Goal: Task Accomplishment & Management: Complete application form

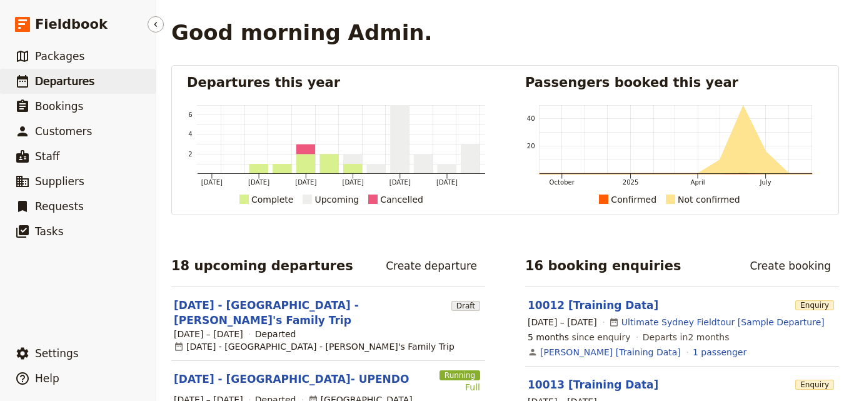
click at [74, 86] on span "Departures" at bounding box center [64, 81] width 59 height 12
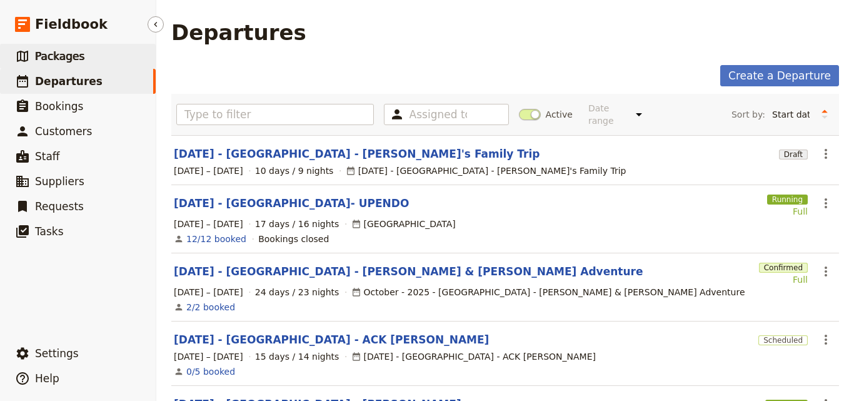
click at [116, 52] on link "​ Packages" at bounding box center [78, 56] width 156 height 25
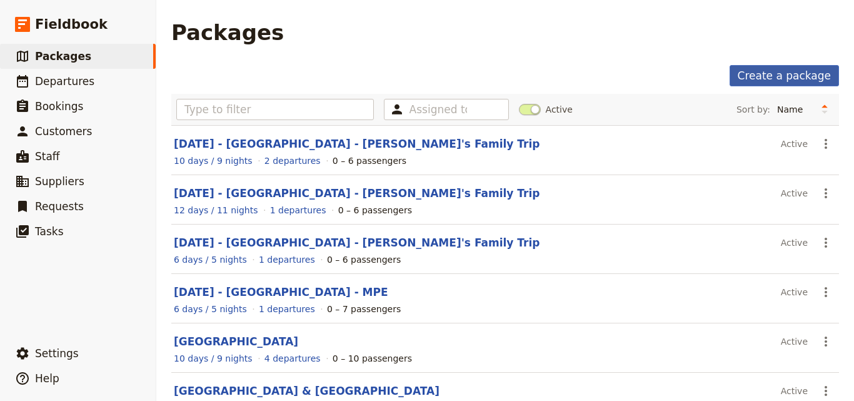
click at [774, 71] on link "Create a package" at bounding box center [783, 75] width 109 height 21
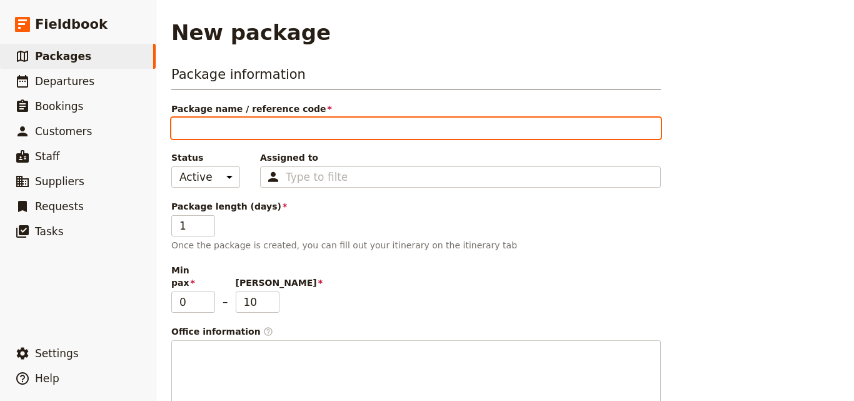
type input "O"
type input "Oc"
type input "Oct"
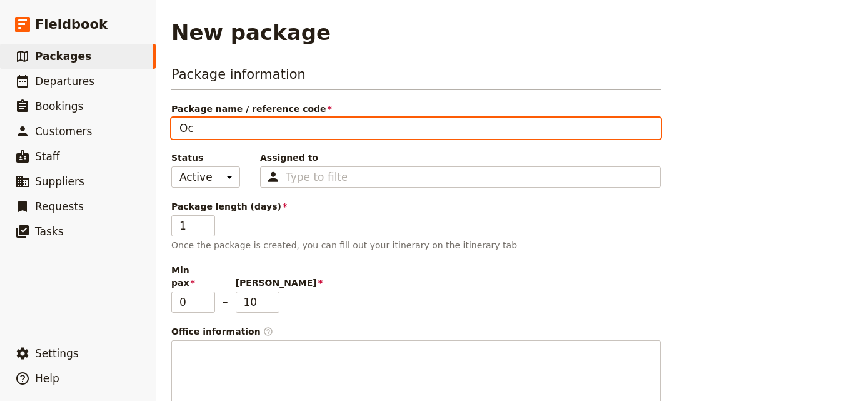
type input "Oct"
type input "Oct 2"
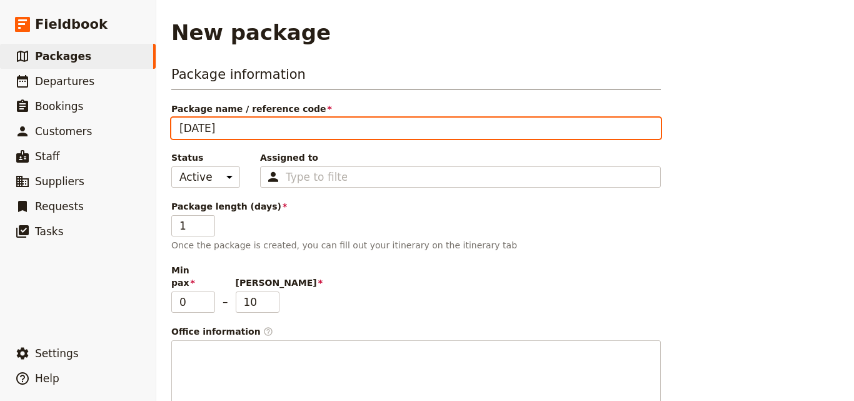
type input "Oct 20"
type input "Oct 202"
type input "Oct 2025"
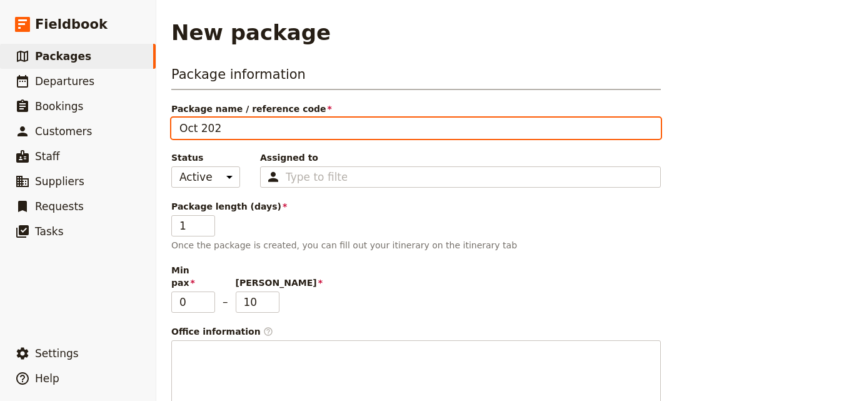
type input "Oct 2025"
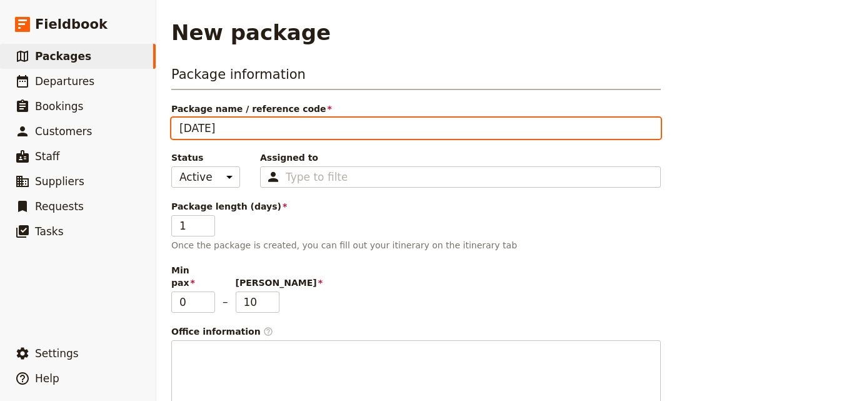
type input "Oct 2025"
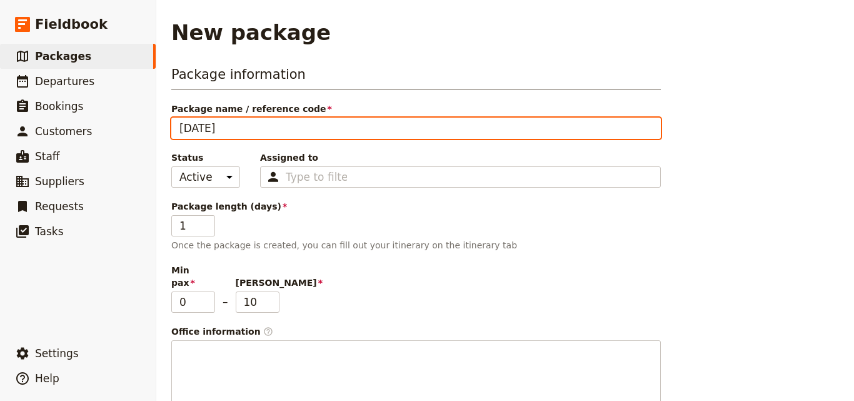
type input "Oct 2025"
type input "Oct 2025 -"
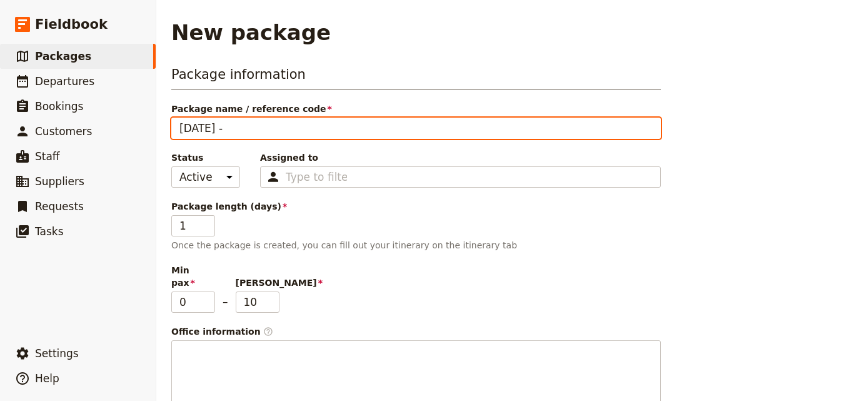
type input "Oct 2025 -"
drag, startPoint x: 265, startPoint y: 144, endPoint x: 235, endPoint y: 128, distance: 34.1
paste input "እንዲሁም"
type input "Oct 2025 - እንዲሁም"
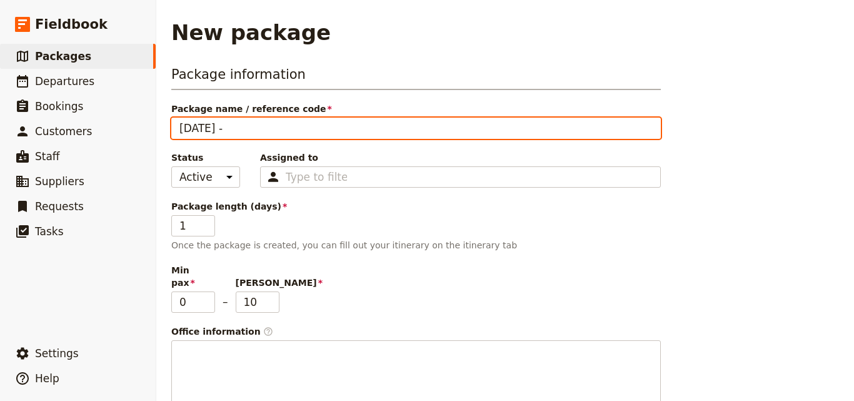
type input "Oct 2025 - እንዲሁም"
drag, startPoint x: 281, startPoint y: 127, endPoint x: 232, endPoint y: 124, distance: 48.8
click at [232, 124] on input "Oct 2025 - እንዲሁም" at bounding box center [415, 127] width 489 height 21
paste input "Journeys Worldwide"
type input "Oct 2025 - Journeys Worldwide"
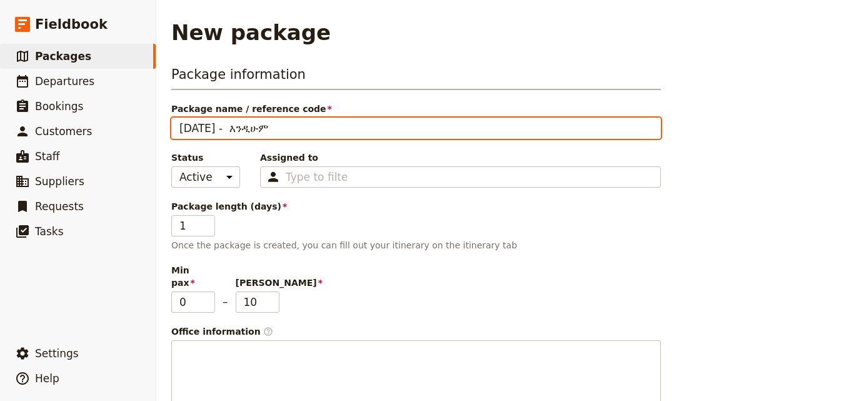
type input "Oct 2025 - Journeys Worldwide"
click at [233, 125] on input "Oct 2025 - Journeys Worldwide" at bounding box center [415, 127] width 489 height 21
paste input "Morocco 6t"
type input "Oct 2025 - Morocco 6tJourneys Worldwide"
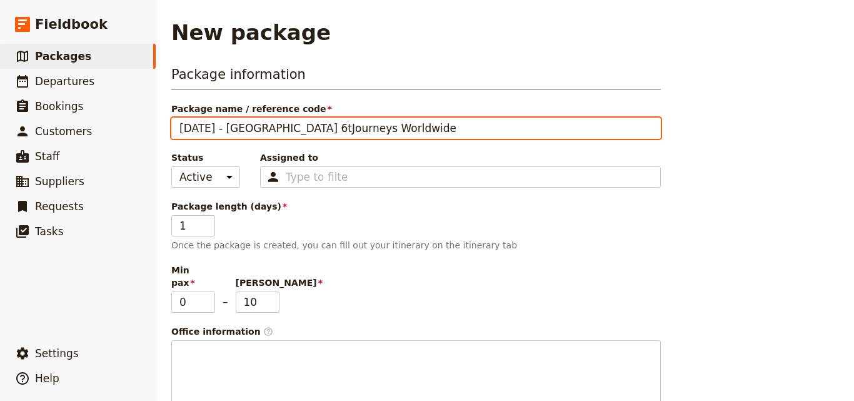
type input "Oct 2025 - Morocco 6Journeys Worldwide"
type input "Oct 2025 - Morocco Journeys Worldwide"
type input "Oct 2025 - Morocco -Journeys Worldwide"
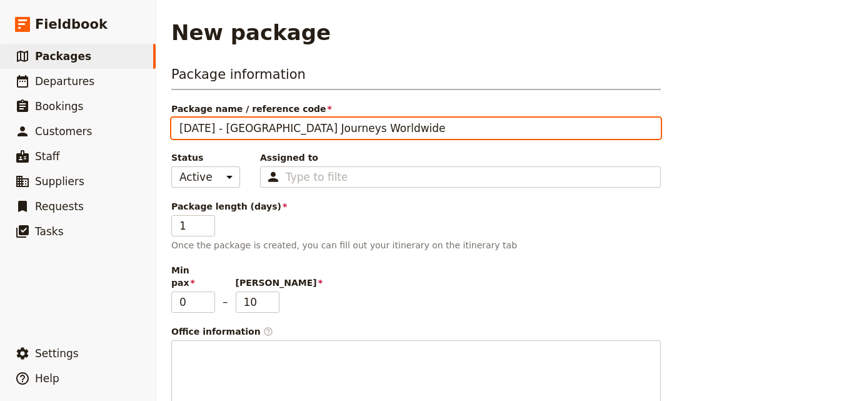
type input "Oct 2025 - Morocco -Journeys Worldwide"
type input "Oct 2025 - Morocco - Journeys Worldwide"
click at [366, 136] on input "Oct 2025 - Morocco - Journeys Worldwide" at bounding box center [415, 127] width 489 height 21
type input "Oct 2025 - Morocco - Journeys Worldwide"
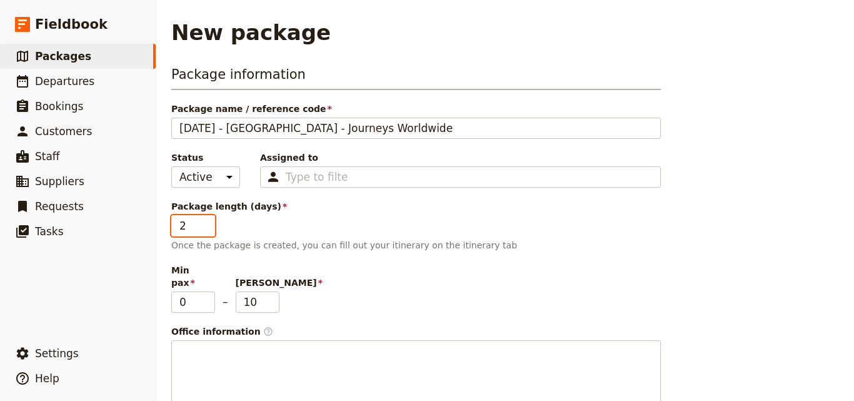
click at [205, 224] on input "2" at bounding box center [193, 225] width 44 height 21
click at [205, 224] on input "3" at bounding box center [193, 225] width 44 height 21
click at [205, 224] on input "18" at bounding box center [193, 225] width 44 height 21
type input "19"
click at [205, 224] on input "19" at bounding box center [193, 225] width 44 height 21
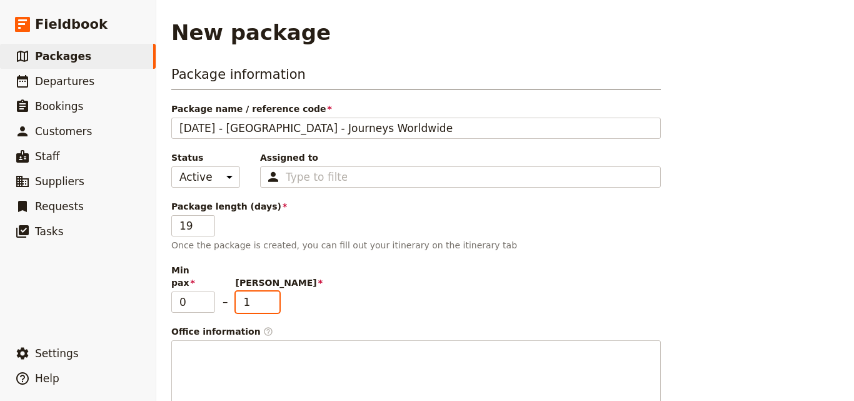
click at [273, 295] on input "1" at bounding box center [258, 301] width 44 height 21
type input "2"
click at [269, 291] on input "2" at bounding box center [258, 301] width 44 height 21
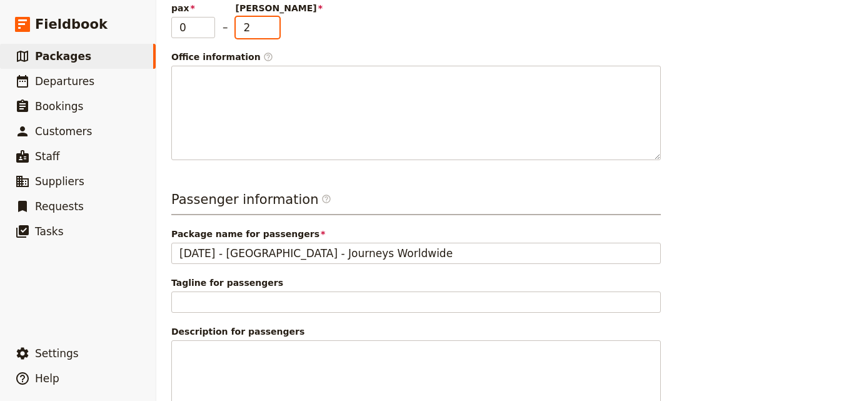
scroll to position [371, 0]
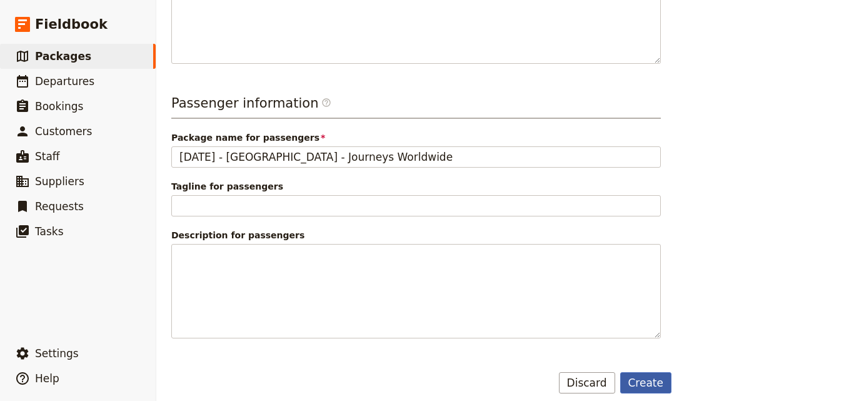
click at [642, 372] on button "Create" at bounding box center [646, 382] width 52 height 21
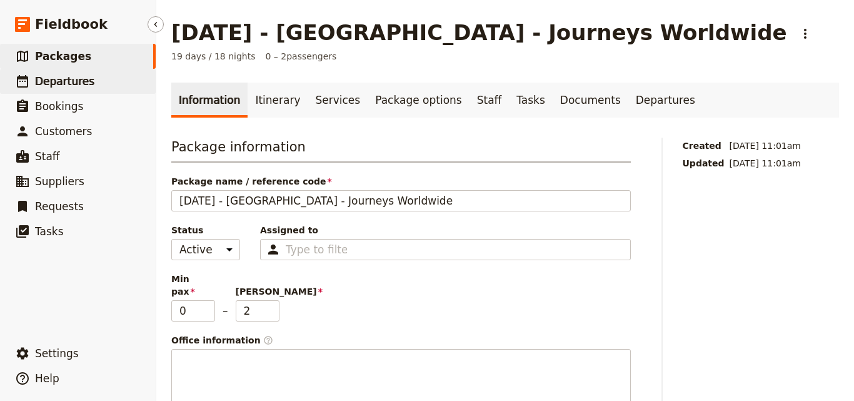
click at [98, 79] on link "​ Departures" at bounding box center [78, 81] width 156 height 25
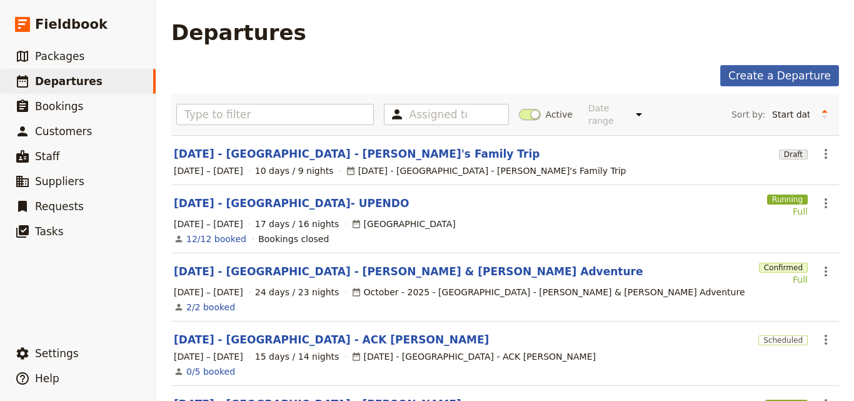
click at [790, 72] on link "Create a Departure" at bounding box center [779, 75] width 119 height 21
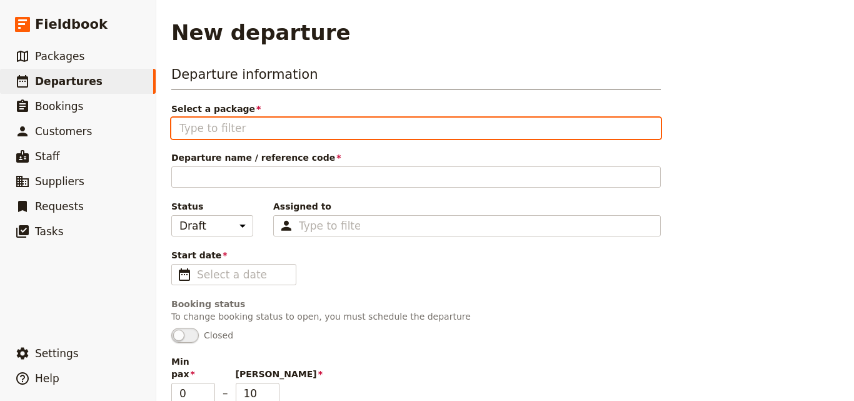
click at [269, 132] on input "Select a package" at bounding box center [415, 128] width 473 height 15
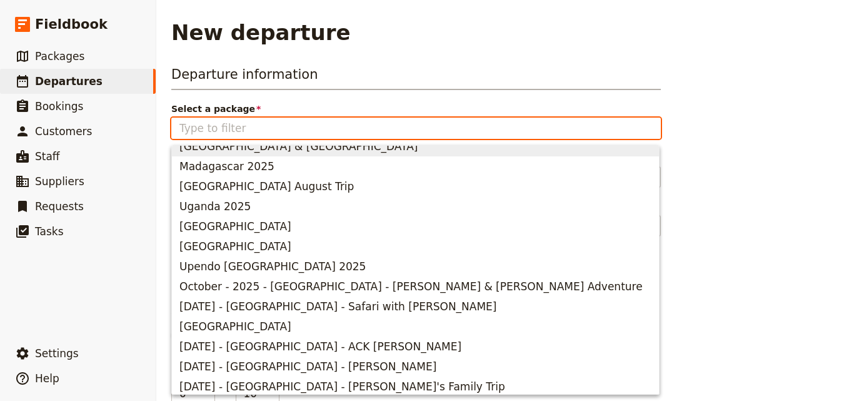
scroll to position [157, 0]
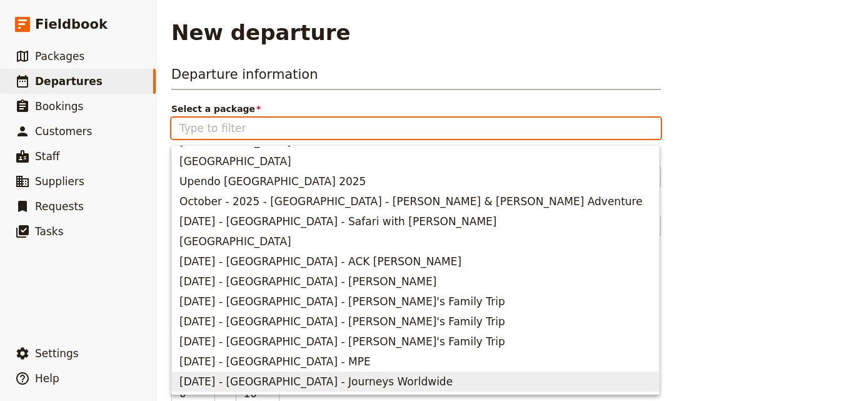
click at [375, 381] on span "Oct 2025 - Morocco - Journeys Worldwide" at bounding box center [315, 381] width 273 height 15
type input "Oct 2025 - Morocco - Journeys Worldwide"
type input "2"
type input "Oct 2025 - Morocco - Journeys Worldwide"
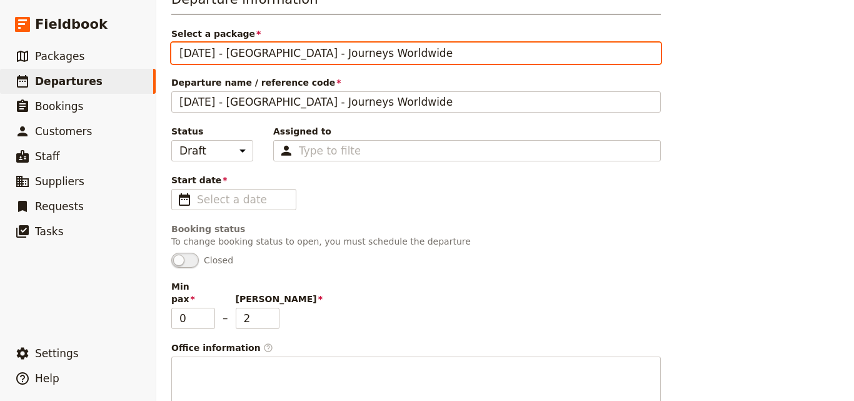
scroll to position [24, 0]
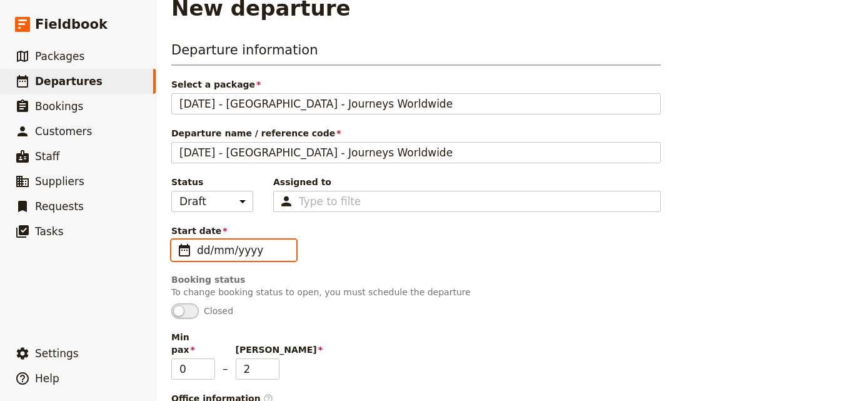
click at [275, 254] on input "dd/mm/yyyy" at bounding box center [242, 249] width 91 height 15
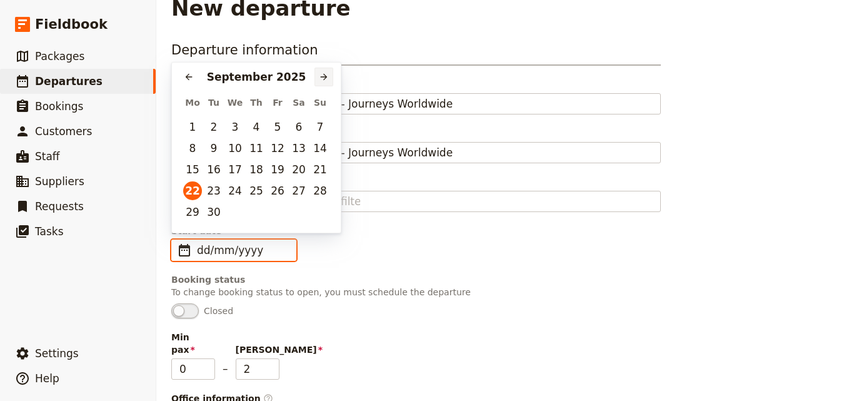
click at [322, 80] on icon "Next month" at bounding box center [324, 77] width 10 height 10
click at [184, 153] on button "6" at bounding box center [192, 148] width 19 height 19
type input "06/10/2025"
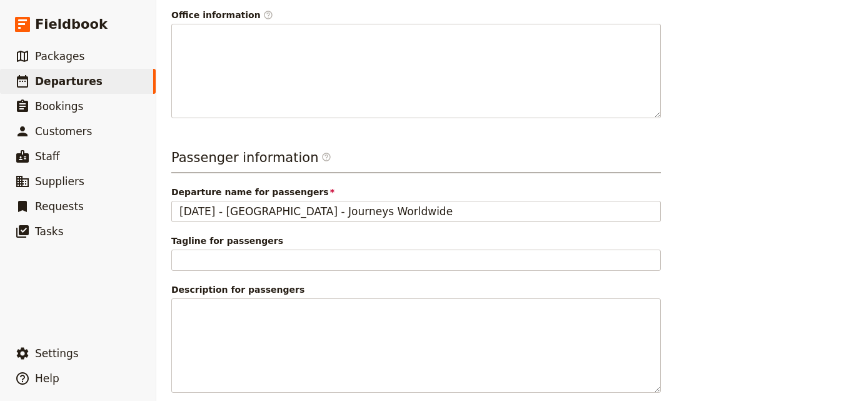
scroll to position [462, 0]
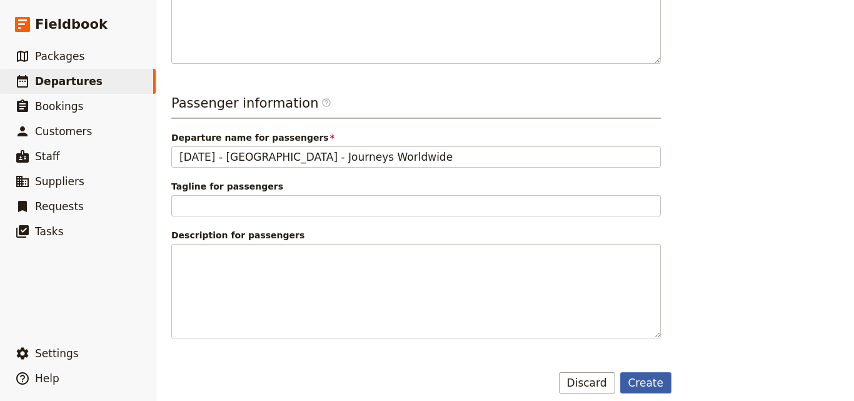
click at [664, 372] on button "Create" at bounding box center [646, 382] width 52 height 21
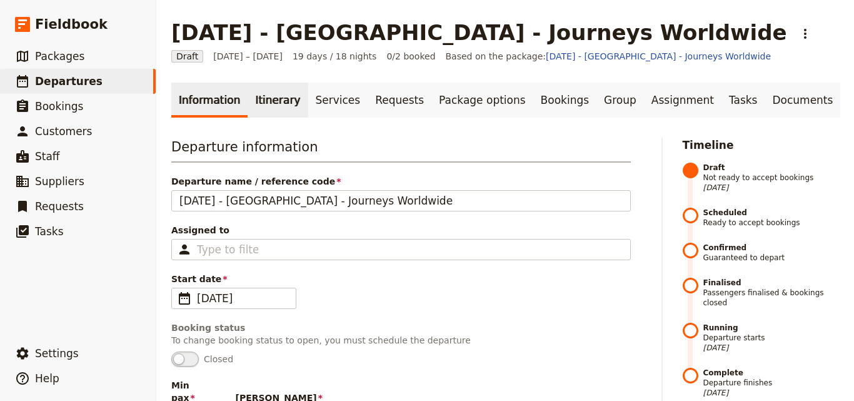
click at [266, 102] on link "Itinerary" at bounding box center [277, 99] width 60 height 35
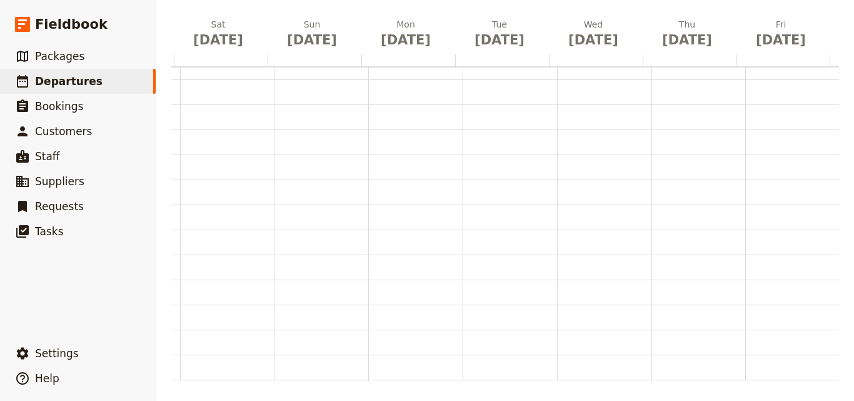
scroll to position [0, 1170]
drag, startPoint x: 174, startPoint y: 384, endPoint x: 175, endPoint y: 376, distance: 7.6
click at [175, 376] on main "Oct 2025 - Morocco - Journeys Worldwide ​ Draft 6 – 24 Oct 2025 19 days / 18 ni…" at bounding box center [504, 109] width 697 height 582
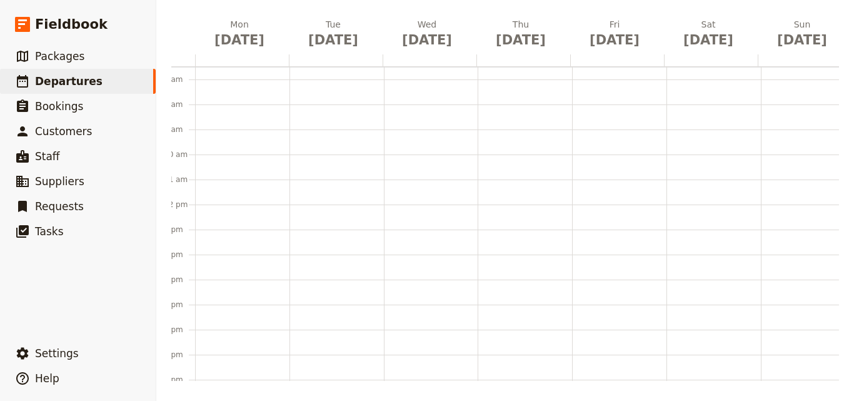
scroll to position [0, 0]
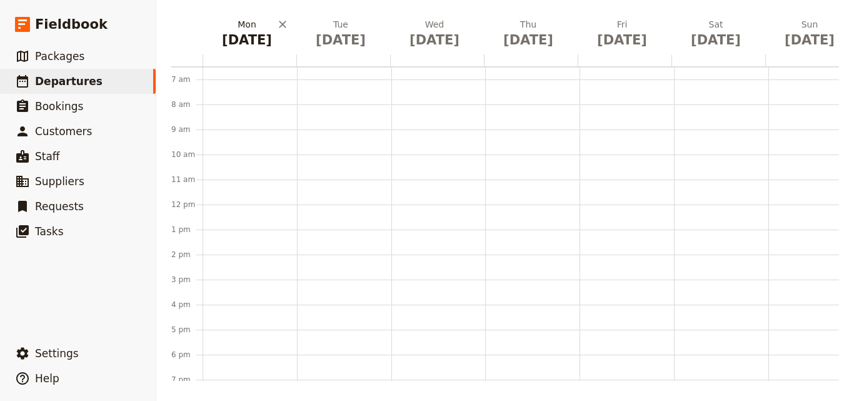
click at [251, 41] on span "Oct 6" at bounding box center [246, 40] width 79 height 19
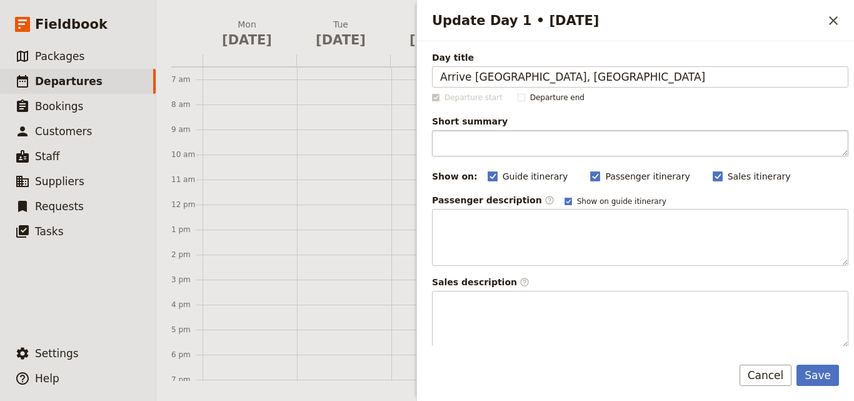
type input "Arrive Casablanca, Morocco"
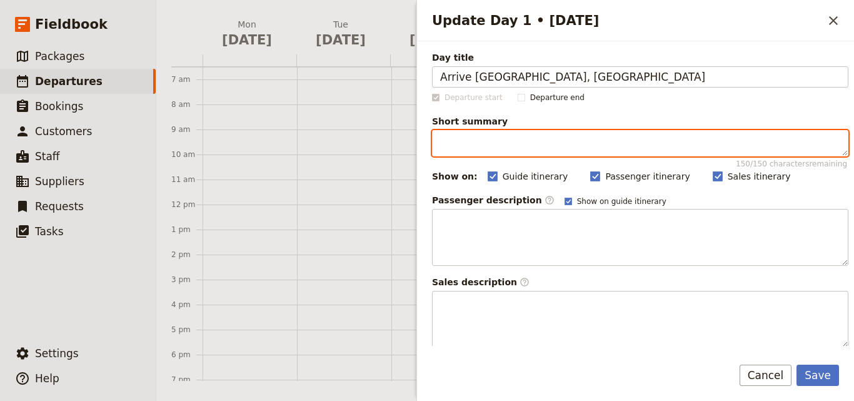
click at [524, 140] on textarea "Short summary 150 / 150 characters remaining" at bounding box center [640, 143] width 416 height 26
paste textarea "Transfer from Menara International Airport, Marrakech. Guests to pay transfer f…"
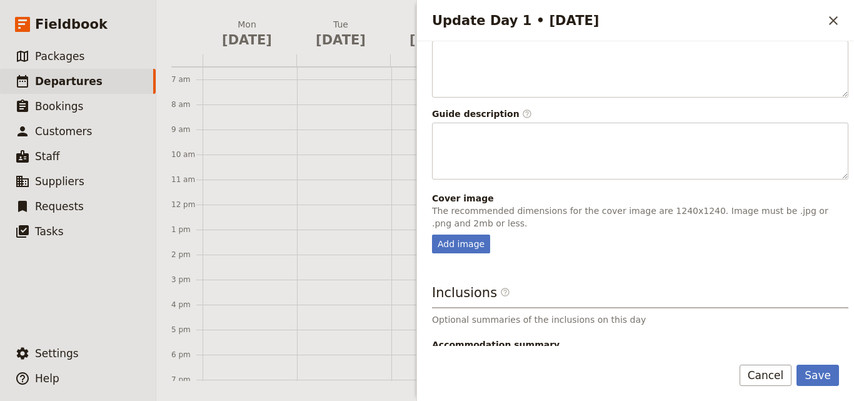
scroll to position [329, 0]
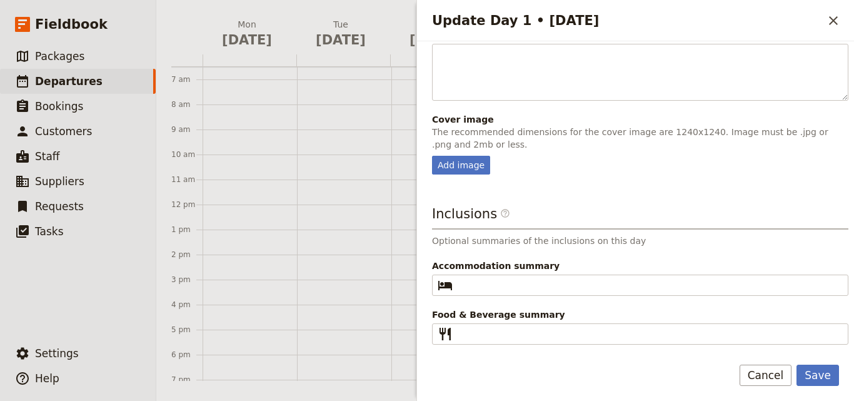
type textarea "Transfer from Menara International Airport, Marrakech. Guests to pay transfer f…"
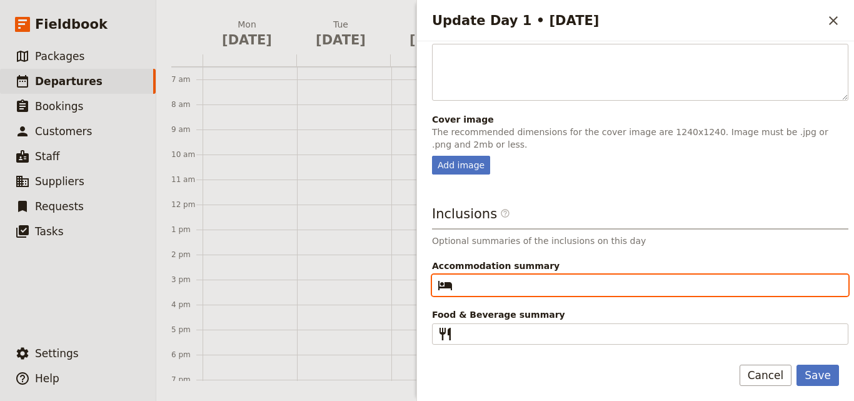
paste input "Kenzi Basma"
type input "Kenzi Basma"
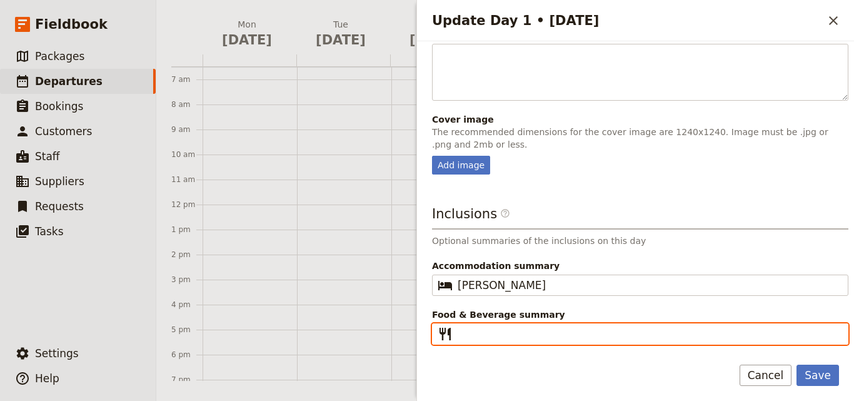
paste input "Guests cost"
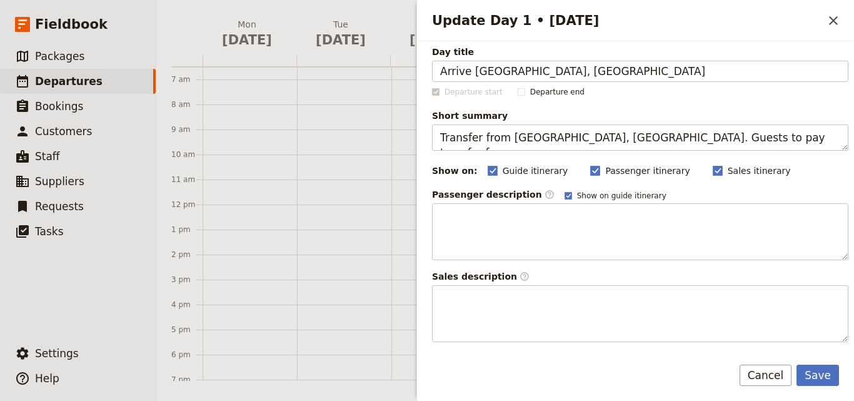
scroll to position [0, 0]
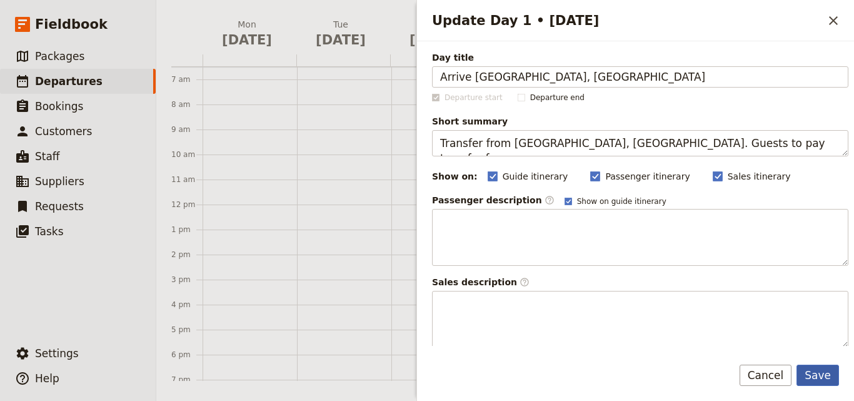
type input "Guests cost"
click at [832, 378] on button "Save" at bounding box center [817, 374] width 42 height 21
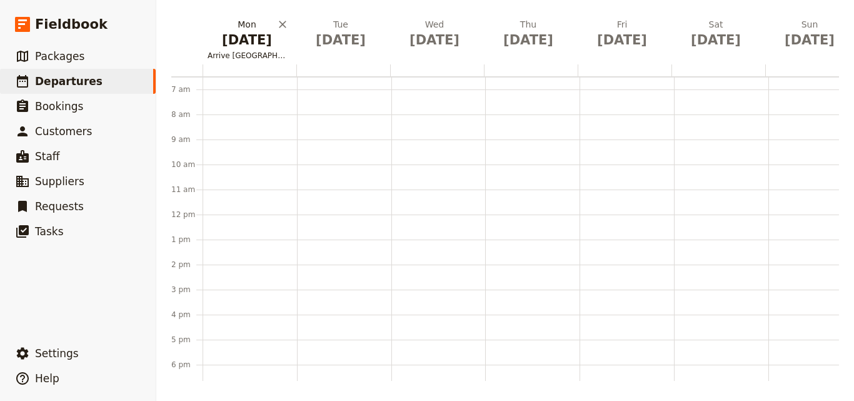
click at [231, 39] on span "Oct 6" at bounding box center [246, 40] width 79 height 19
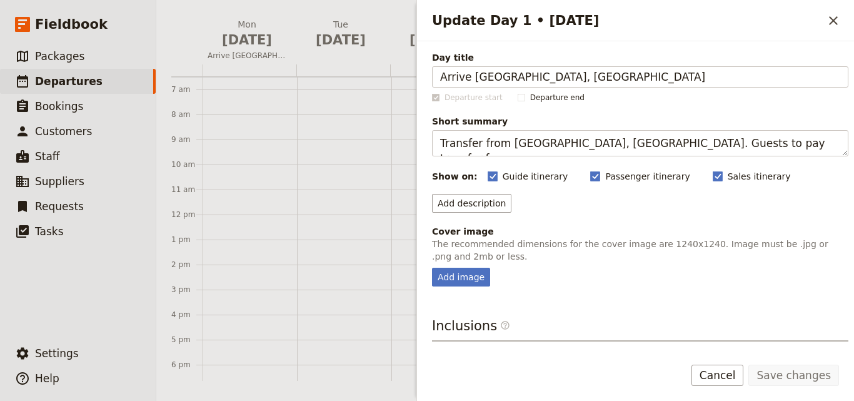
drag, startPoint x: 583, startPoint y: 79, endPoint x: 437, endPoint y: 89, distance: 146.6
click at [437, 89] on div "Day title Arrive Casablanca, Morocco Departure start Departure end Short summar…" at bounding box center [640, 253] width 416 height 405
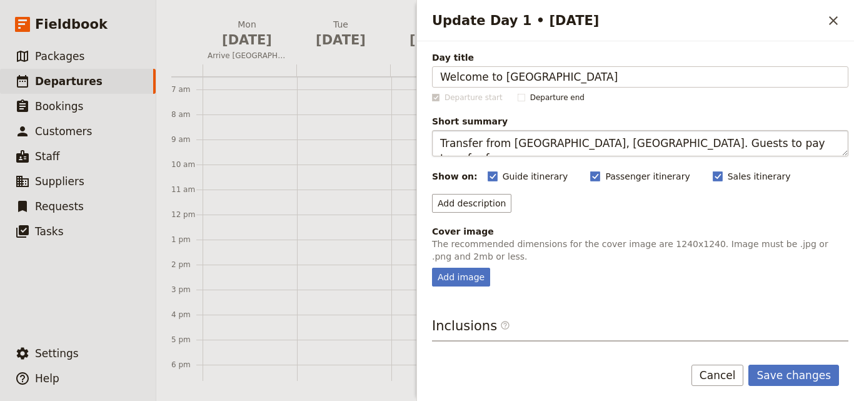
type input "Welcome to Morocco"
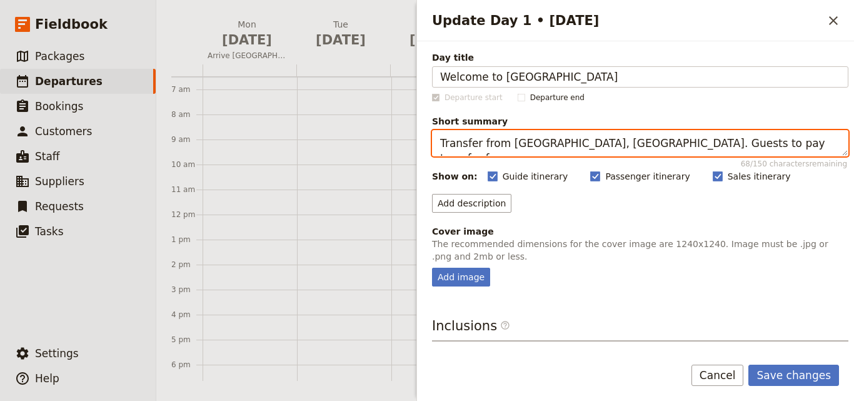
drag, startPoint x: 436, startPoint y: 142, endPoint x: 853, endPoint y: 99, distance: 419.0
click at [853, 99] on div "Day title Welcome to Morocco Departure start Departure end Short summary Transf…" at bounding box center [635, 193] width 437 height 304
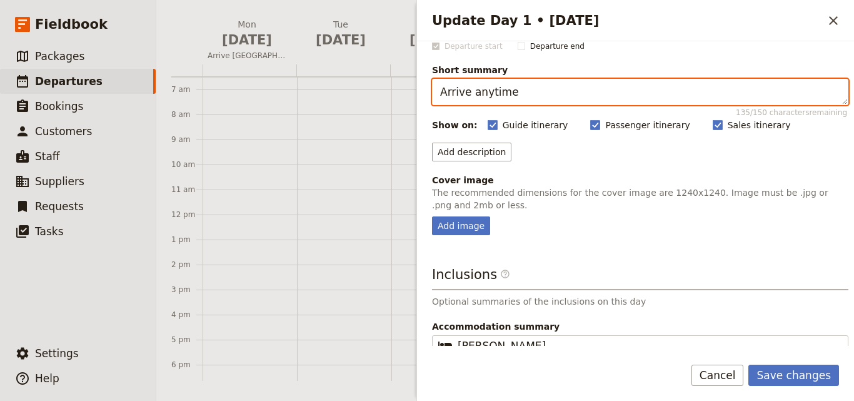
scroll to position [112, 0]
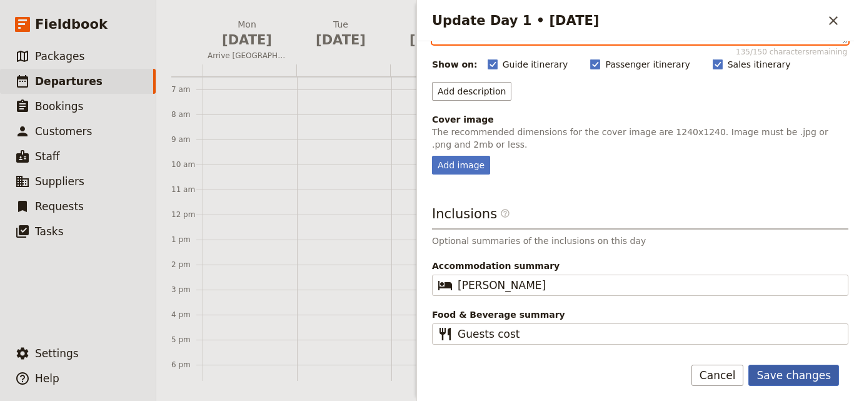
type textarea "Arrive anytime"
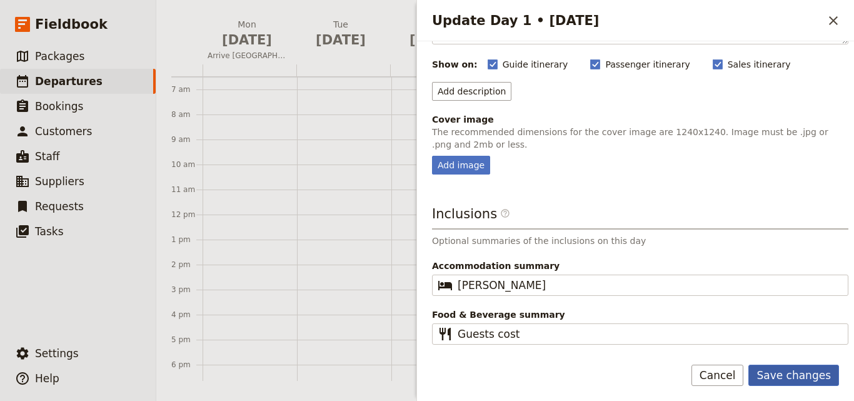
click at [770, 364] on button "Save changes" at bounding box center [793, 374] width 91 height 21
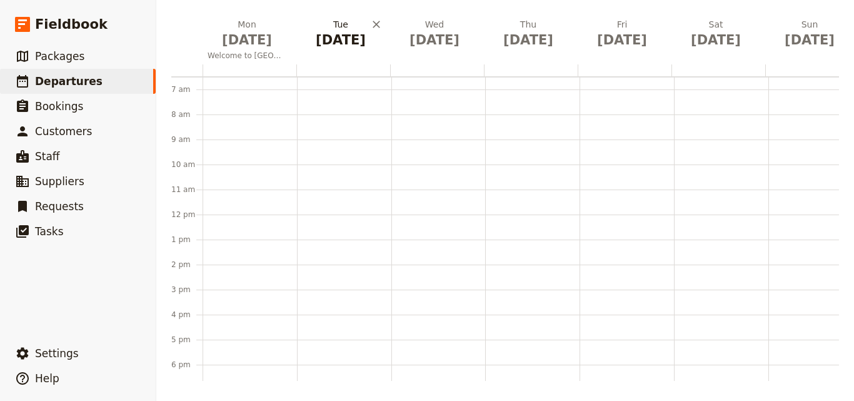
click at [336, 40] on span "Oct 7" at bounding box center [340, 40] width 79 height 19
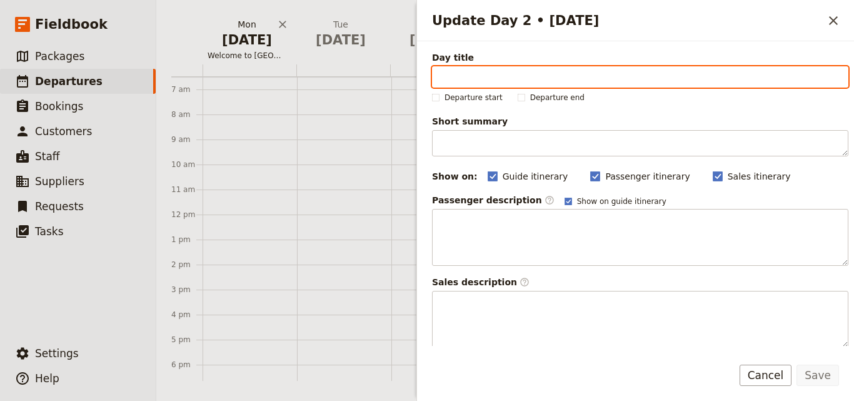
click at [240, 51] on span "Welcome to Morocco" at bounding box center [246, 56] width 89 height 10
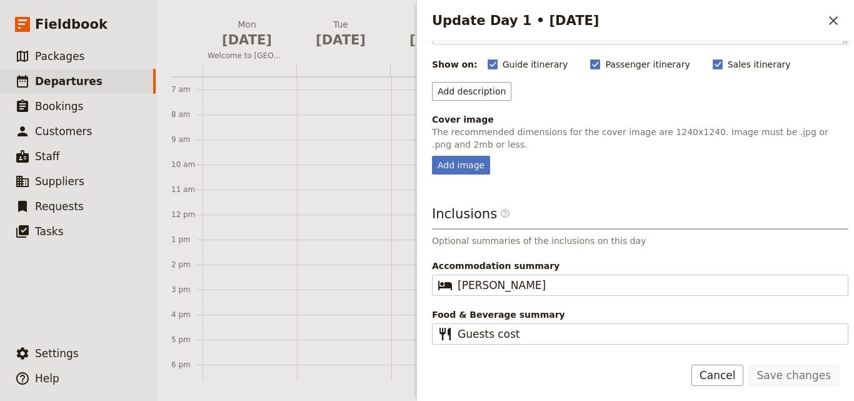
scroll to position [0, 0]
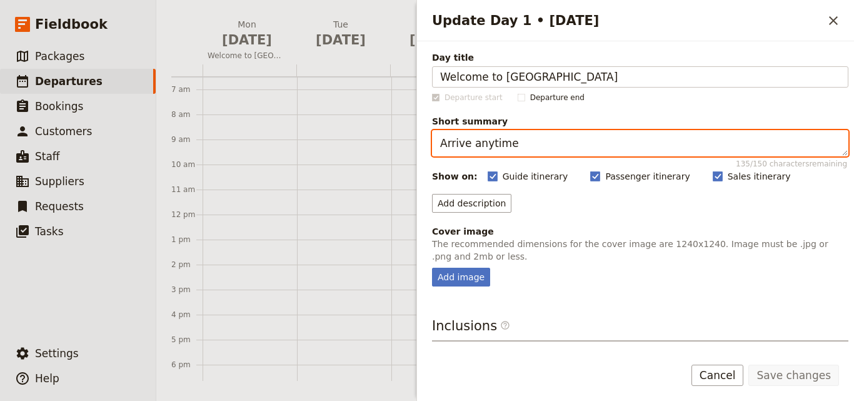
drag, startPoint x: 532, startPoint y: 151, endPoint x: 413, endPoint y: 151, distance: 118.7
click at [413, 151] on div "Oct 2025 - Morocco - Journeys Worldwide ​ Draft 6 – 24 Oct 2025 19 days / 18 ni…" at bounding box center [504, 200] width 697 height 401
paste textarea "Casablanca, Morocco"
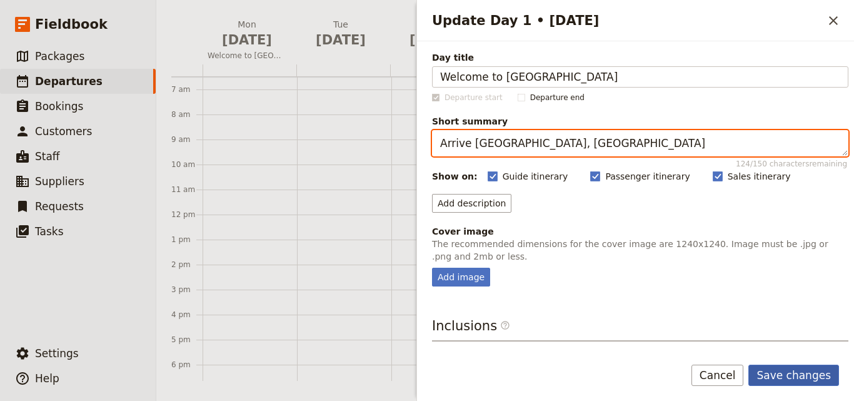
type textarea "Arrive Casablanca, Morocco"
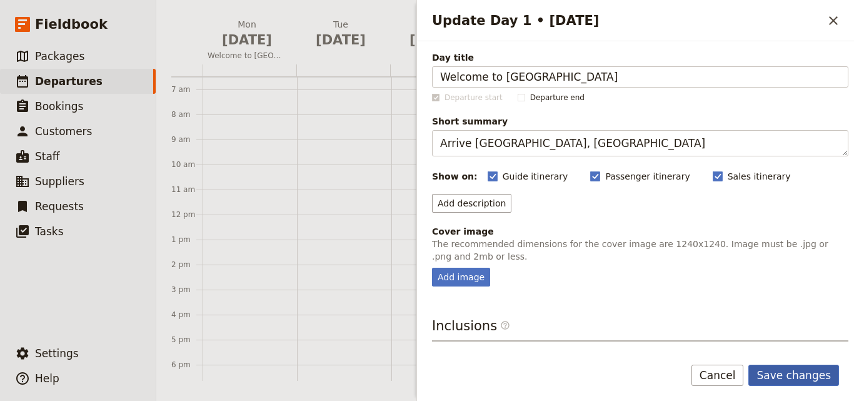
click at [808, 371] on button "Save changes" at bounding box center [793, 374] width 91 height 21
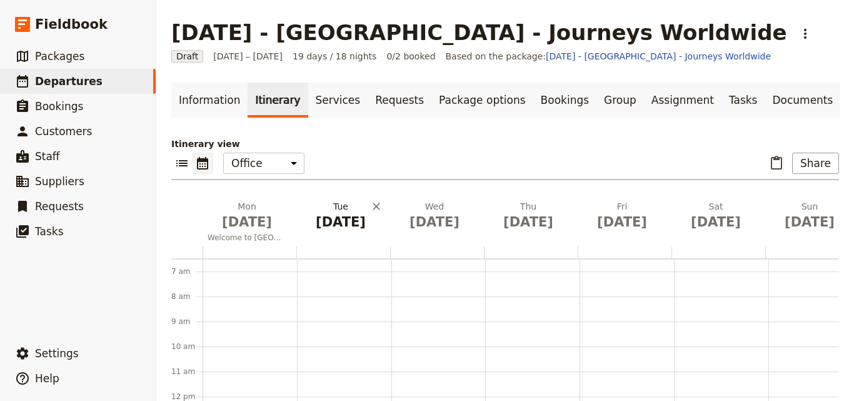
click at [351, 225] on span "Oct 7" at bounding box center [340, 221] width 79 height 19
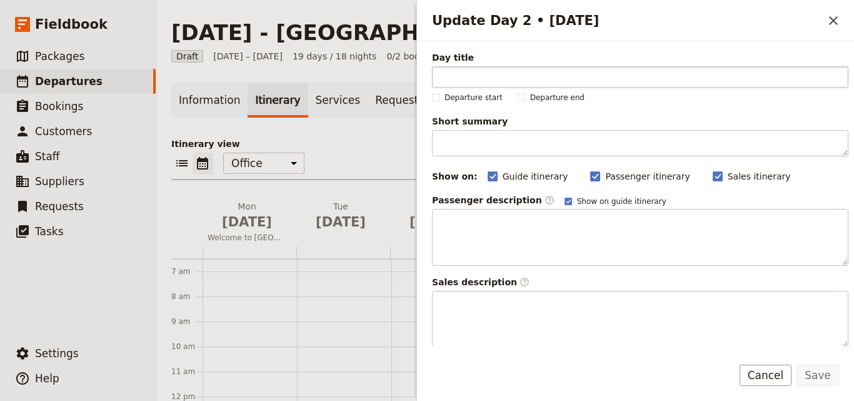
click at [457, 79] on input "Day title" at bounding box center [640, 76] width 416 height 21
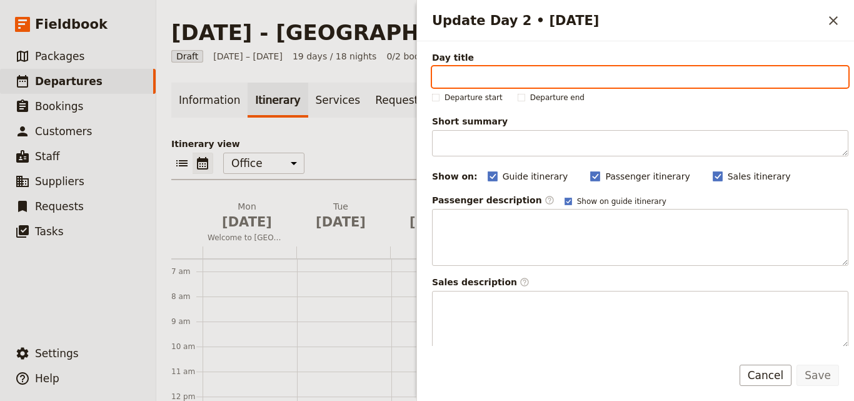
drag, startPoint x: 463, startPoint y: 62, endPoint x: 460, endPoint y: 76, distance: 14.1
paste input "Transfer from Menara International Airport, Marrakech"
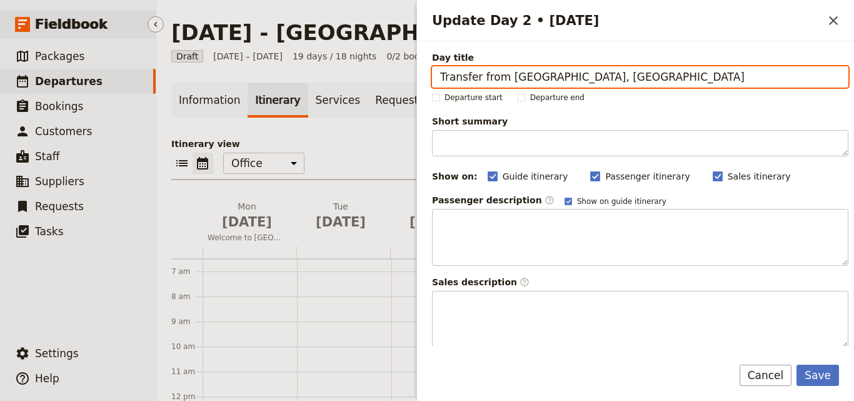
type input "Transfer from Menara International Airport, Marrakech"
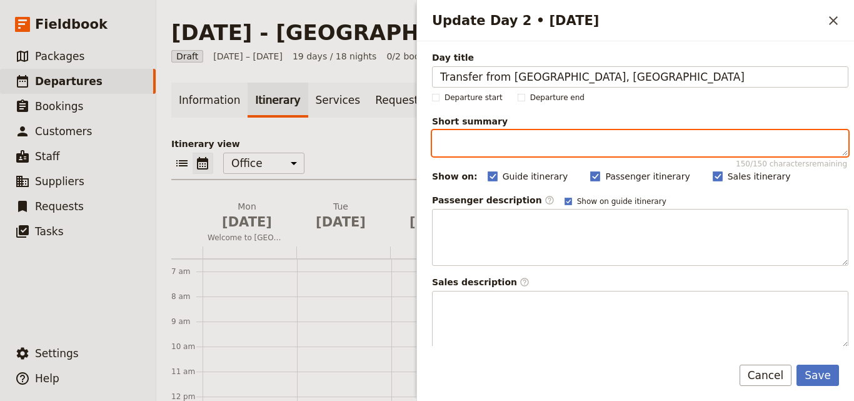
paste textarea "Transfer from Menara International Airport, Marrakech. Guests to pay transfer f…"
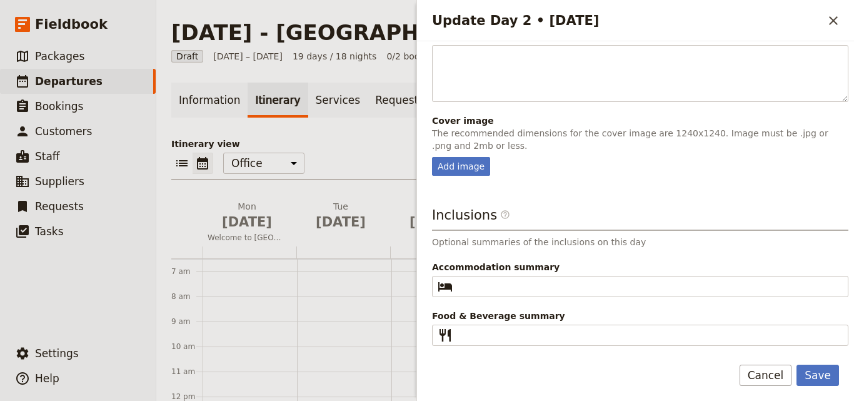
scroll to position [329, 0]
type textarea "Transfer from Menara International Airport, Marrakech. Guests to pay transfer f…"
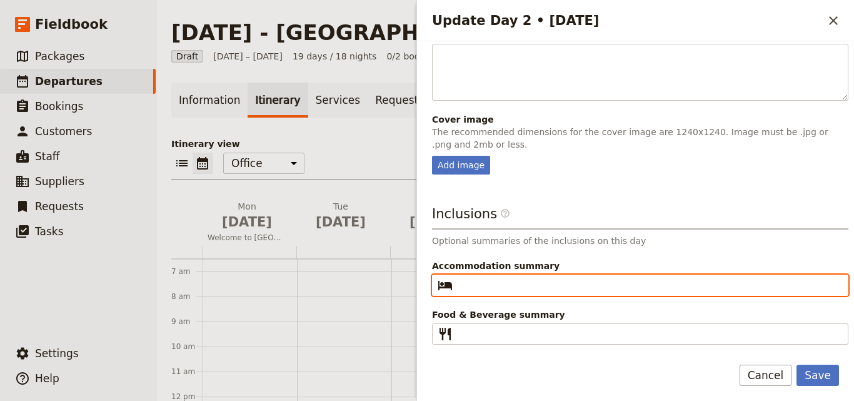
drag, startPoint x: 501, startPoint y: 272, endPoint x: 504, endPoint y: 281, distance: 8.7
paste input "Kenzi Basma"
type input "Kenzi Basma"
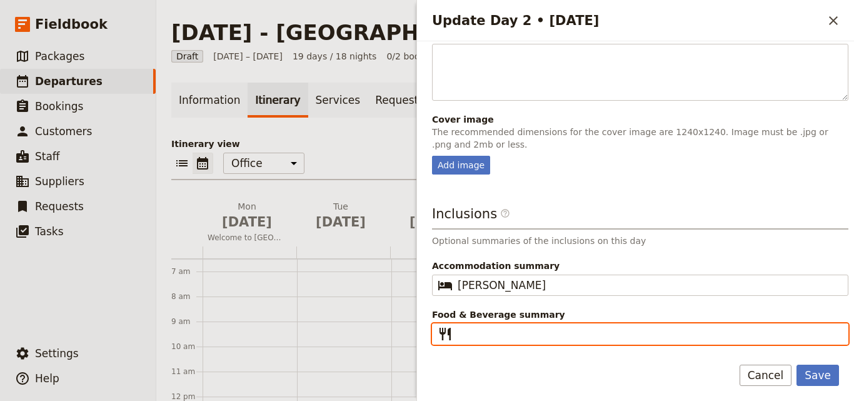
drag, startPoint x: 473, startPoint y: 321, endPoint x: 477, endPoint y: 332, distance: 11.5
paste input "Guests cost"
type input "Guests cost"
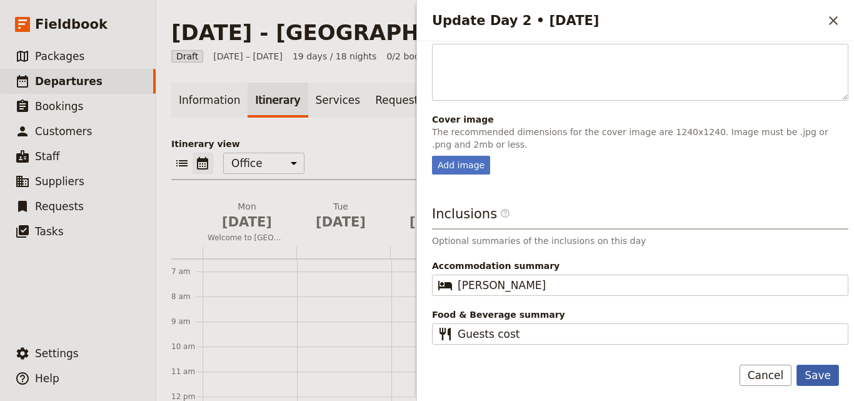
click at [822, 368] on button "Save" at bounding box center [817, 374] width 42 height 21
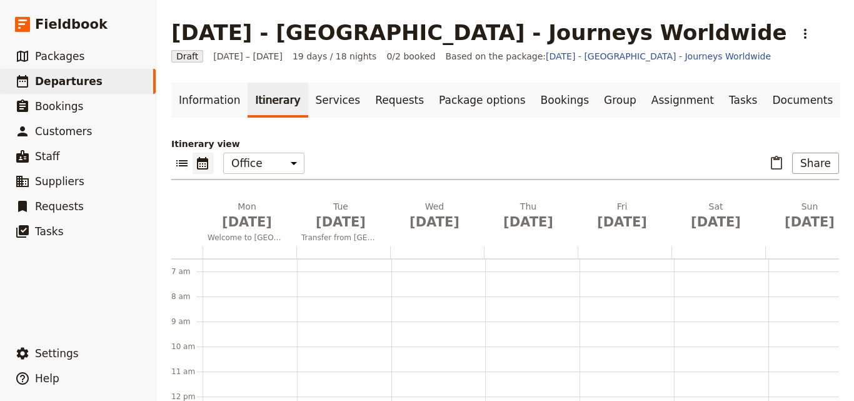
click at [285, 255] on div at bounding box center [249, 252] width 94 height 12
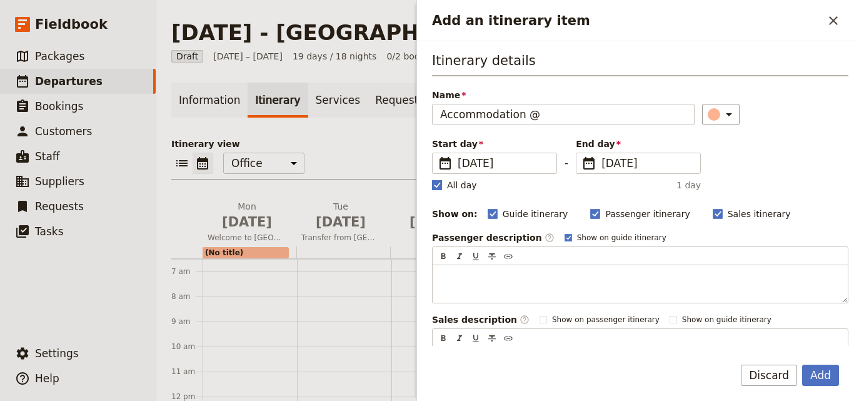
type input "Accommodation @"
click at [437, 186] on polygon "Add an itinerary item" at bounding box center [437, 184] width 6 height 7
click at [432, 179] on input "All day" at bounding box center [431, 178] width 1 height 1
checkbox input "false"
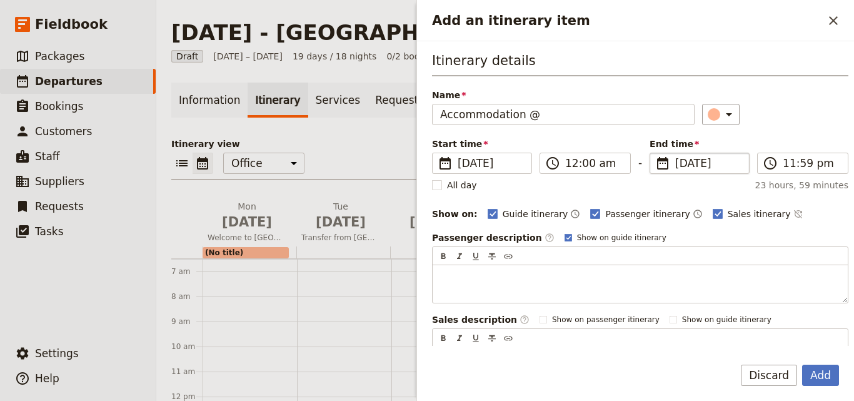
click at [675, 163] on span "6 Oct 2025" at bounding box center [708, 163] width 66 height 15
click at [655, 153] on input "06/10/2025" at bounding box center [654, 152] width 1 height 1
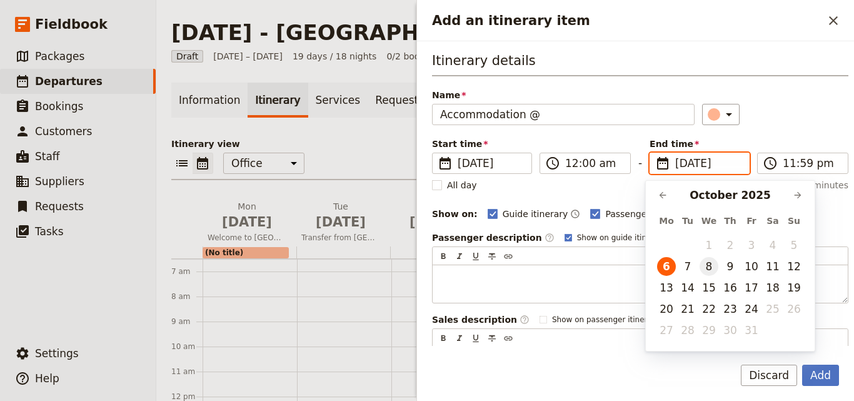
click at [709, 269] on button "8" at bounding box center [708, 266] width 19 height 19
type input "08/10/2025"
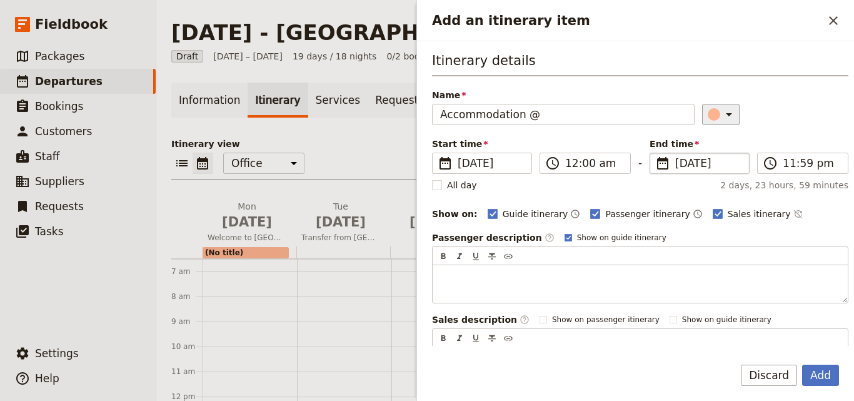
click at [709, 107] on div "​" at bounding box center [722, 114] width 27 height 15
click at [701, 154] on div "button" at bounding box center [701, 155] width 12 height 12
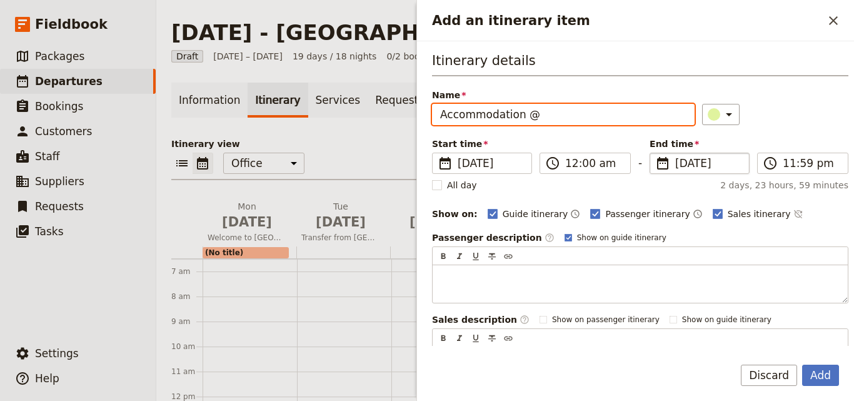
paste input "Kenzi Basma"
type input "Accommodation @ Kenzi Basma"
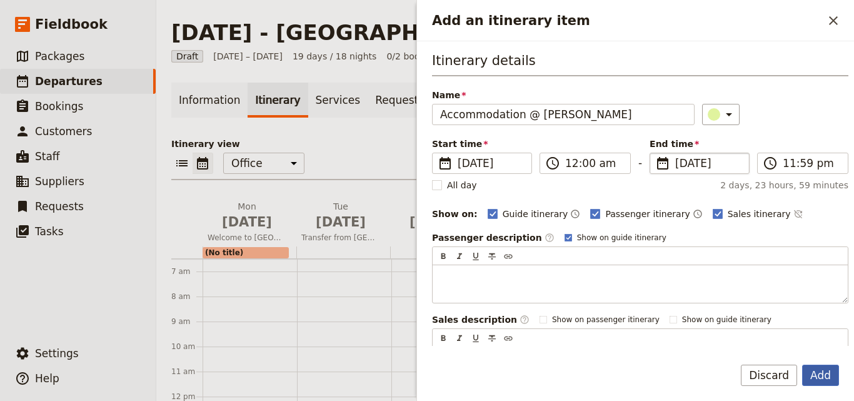
click at [824, 367] on button "Add" at bounding box center [820, 374] width 37 height 21
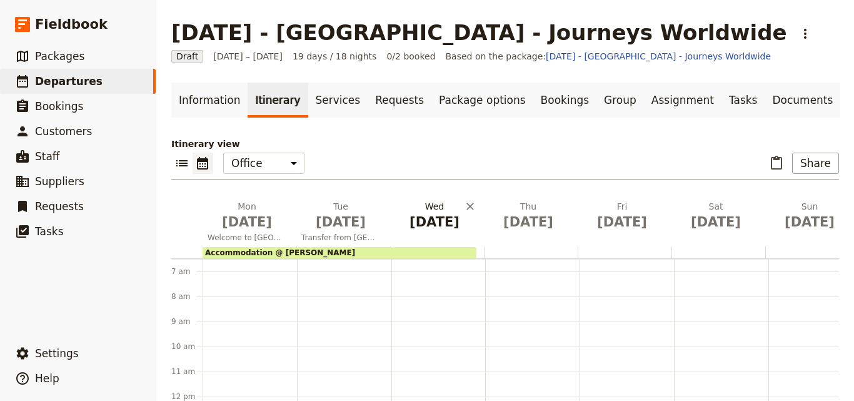
click at [432, 227] on span "Oct 8" at bounding box center [434, 221] width 79 height 19
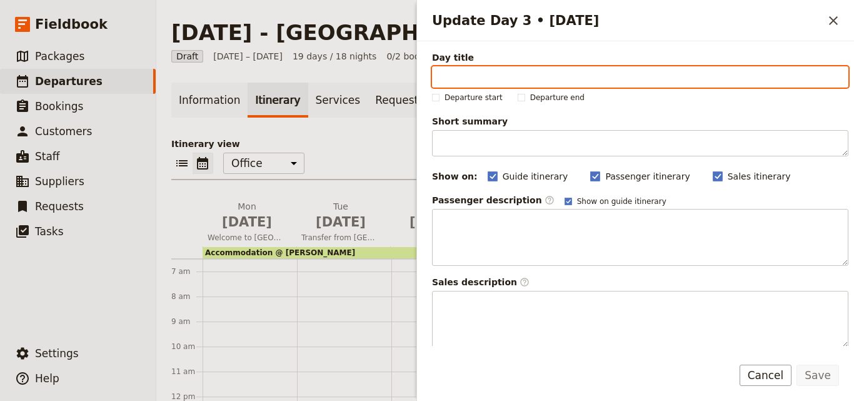
paste input "Casablanca Sites"
type input "Casablanca Sites"
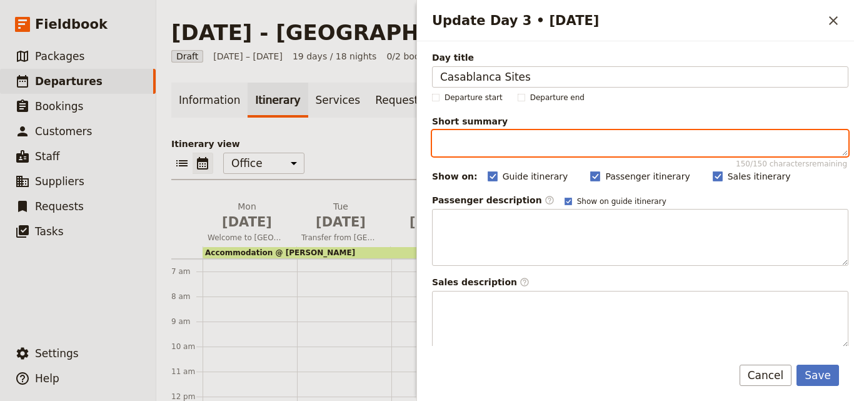
click at [482, 149] on textarea "Short summary 150 / 150 characters remaining" at bounding box center [640, 143] width 416 height 26
paste textarea "Mohammed V Mosque"
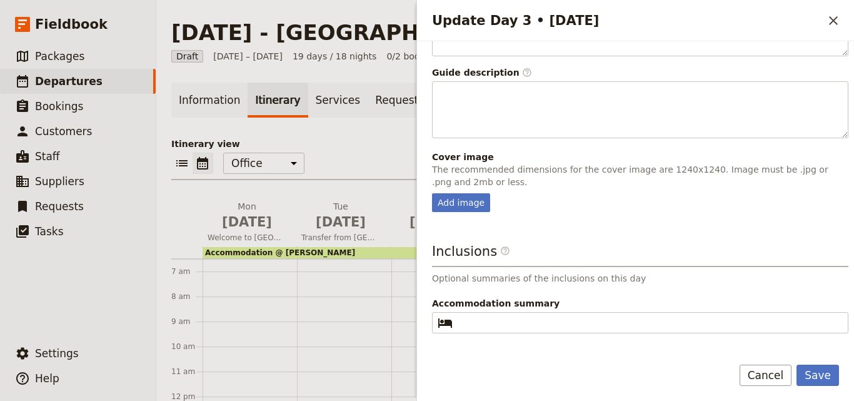
scroll to position [329, 0]
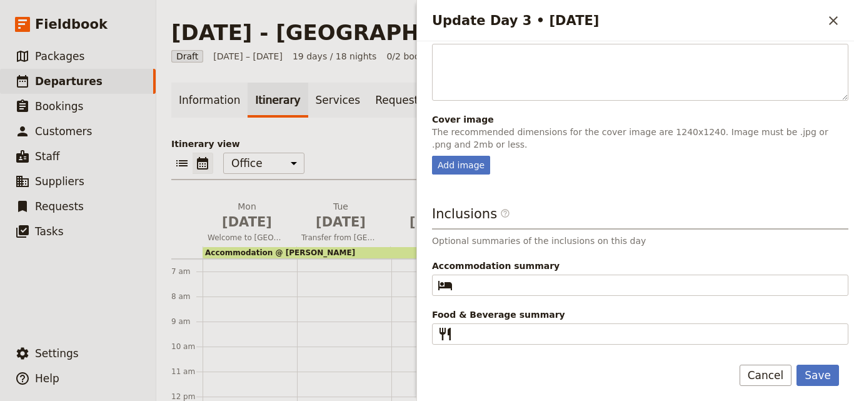
type textarea "Mohammed V Mosque"
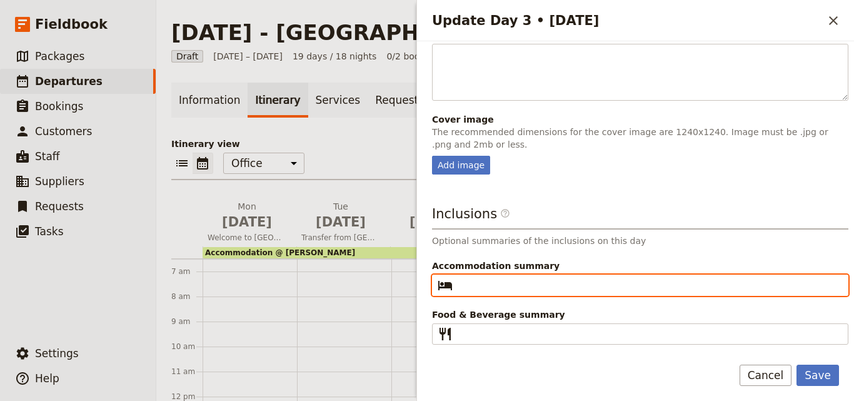
paste input "Kenzi Basma"
type input "Kenzi Basma"
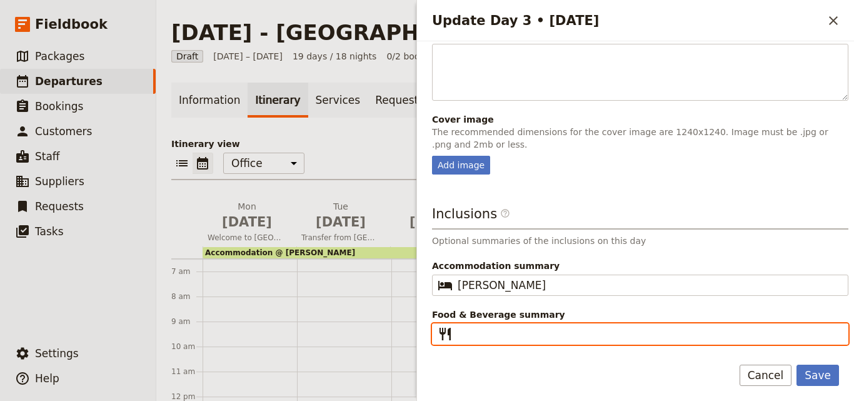
click at [498, 329] on input "Food & Beverage summary ​" at bounding box center [648, 333] width 382 height 15
paste input "B L"
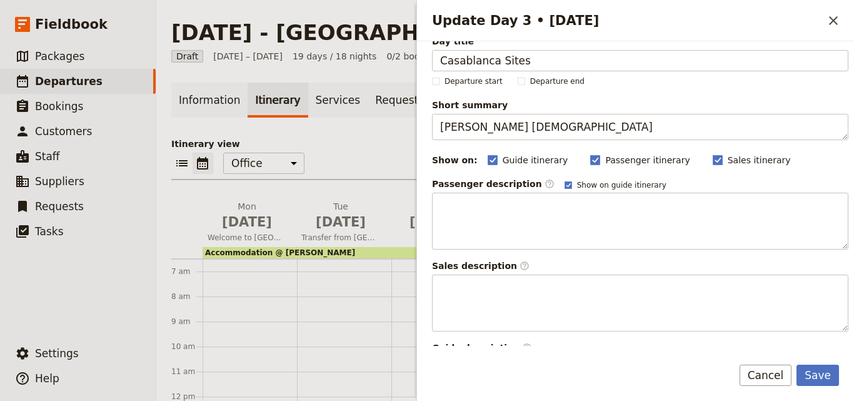
scroll to position [0, 0]
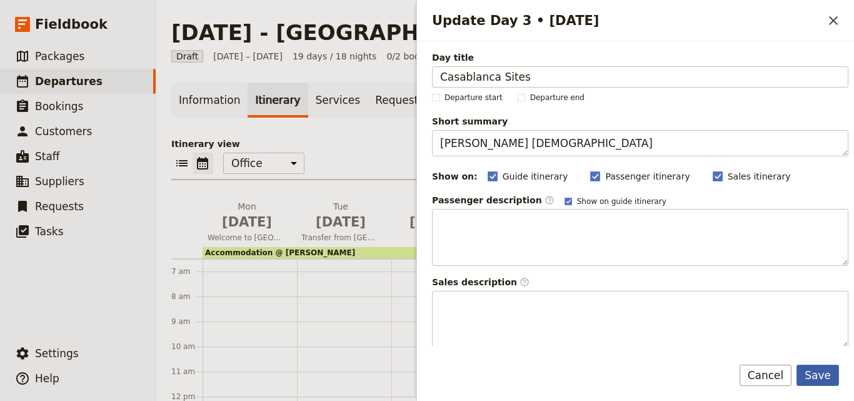
type input "B L"
click at [822, 376] on button "Save" at bounding box center [817, 374] width 42 height 21
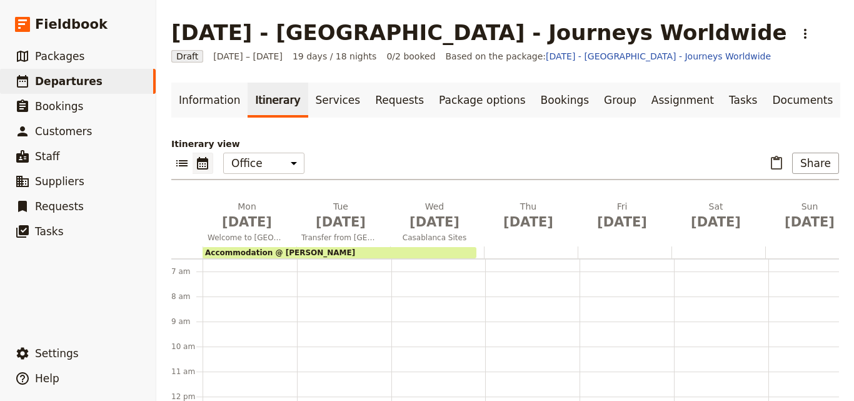
click at [419, 251] on div "Accommodation @ Kenzi Basma" at bounding box center [339, 252] width 274 height 11
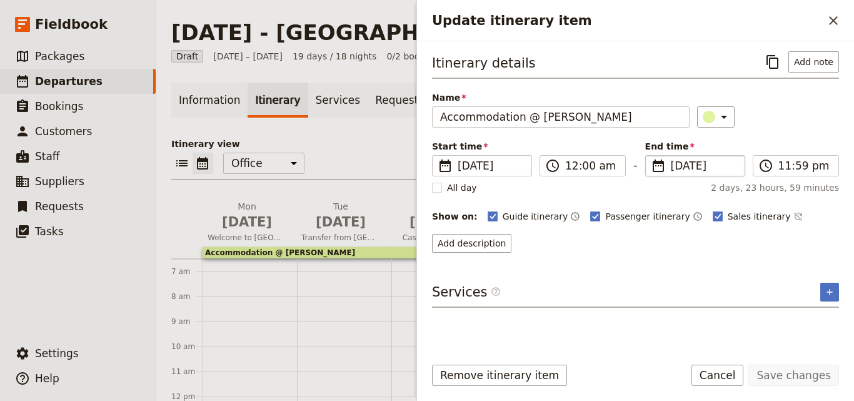
click at [673, 162] on span "8 Oct 2025" at bounding box center [704, 165] width 66 height 15
click at [651, 156] on input "08/10/2025" at bounding box center [650, 155] width 1 height 1
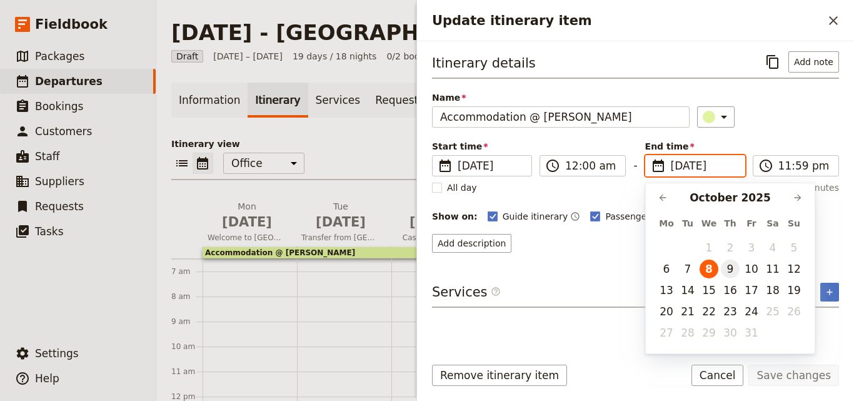
click at [732, 269] on button "9" at bounding box center [730, 268] width 19 height 19
type input "09/10/2025"
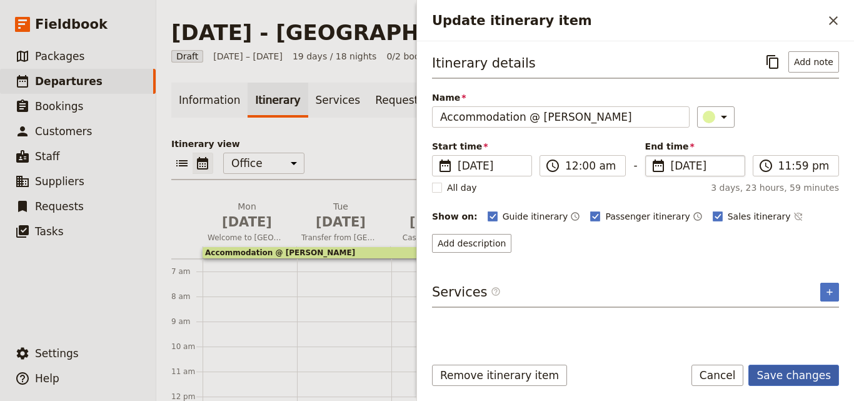
click at [797, 380] on button "Save changes" at bounding box center [793, 374] width 91 height 21
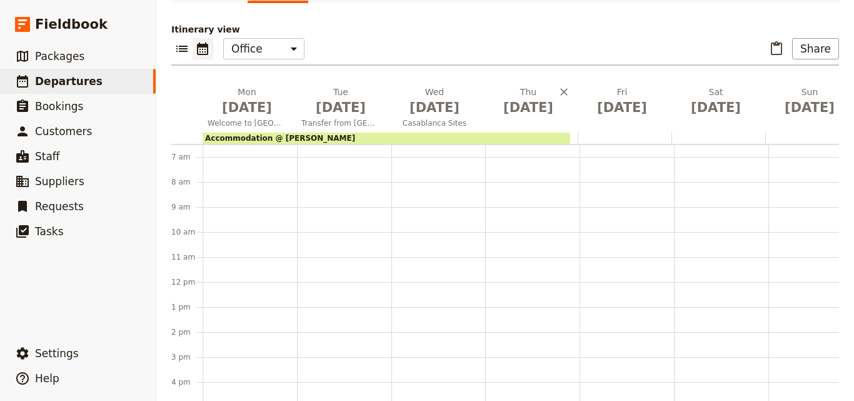
scroll to position [182, 0]
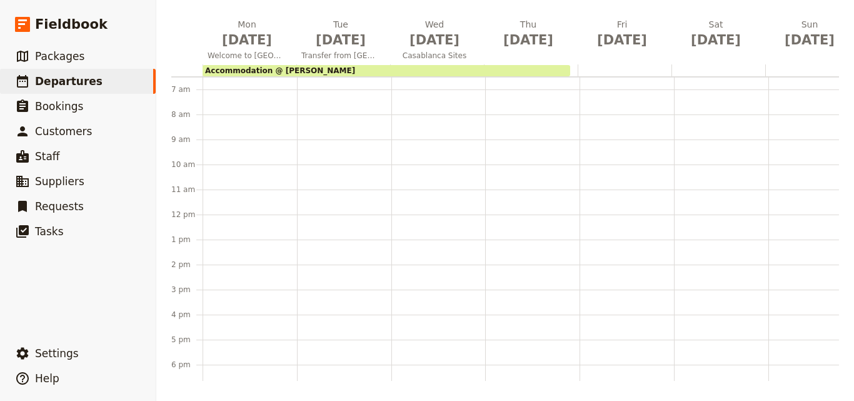
click at [211, 135] on div "Accommodation @ Kenzi Basma 12am – 11:59pm" at bounding box center [249, 214] width 94 height 600
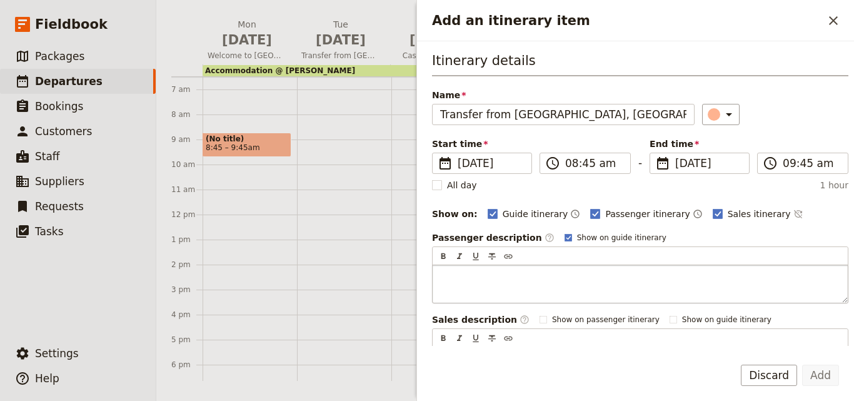
scroll to position [0, 21]
type input "Transfer from Menara International Airport, Marrakech."
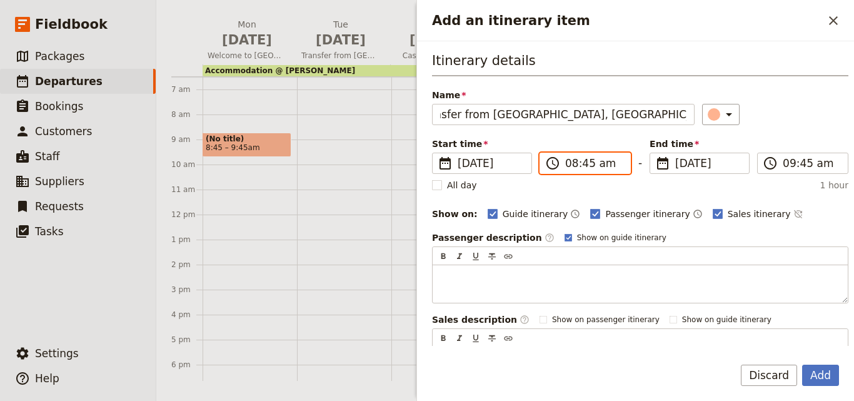
click at [584, 162] on input "08:45 am" at bounding box center [593, 163] width 57 height 15
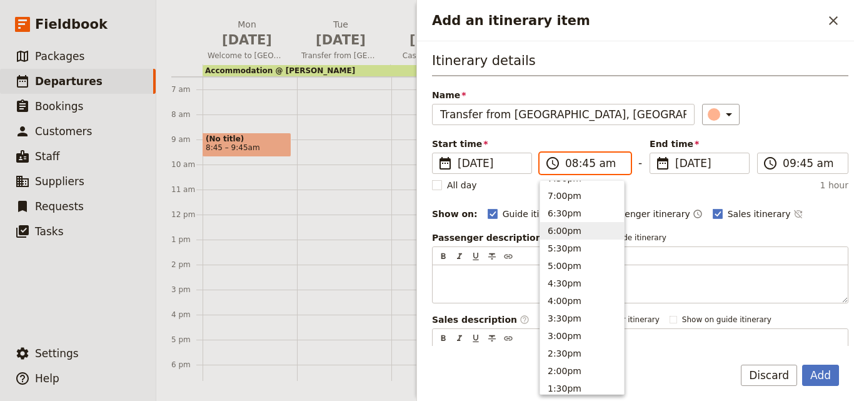
scroll to position [125, 0]
click at [557, 209] on button "7:30pm" at bounding box center [582, 206] width 84 height 17
type input "07:30 pm"
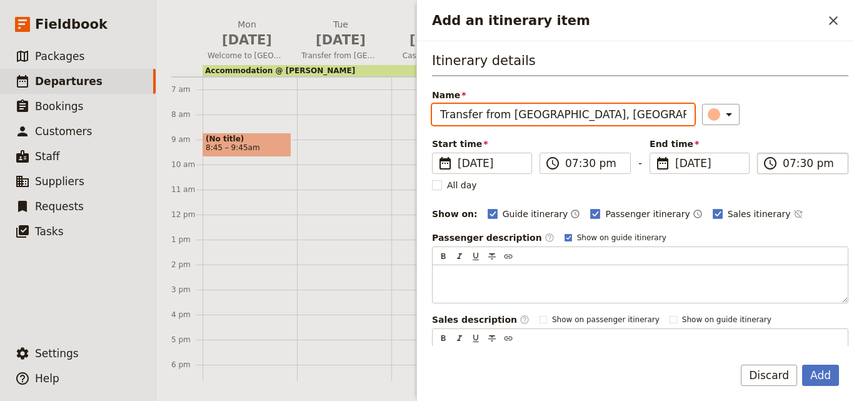
scroll to position [0, 21]
click at [787, 164] on input "07:30 pm" at bounding box center [810, 163] width 57 height 15
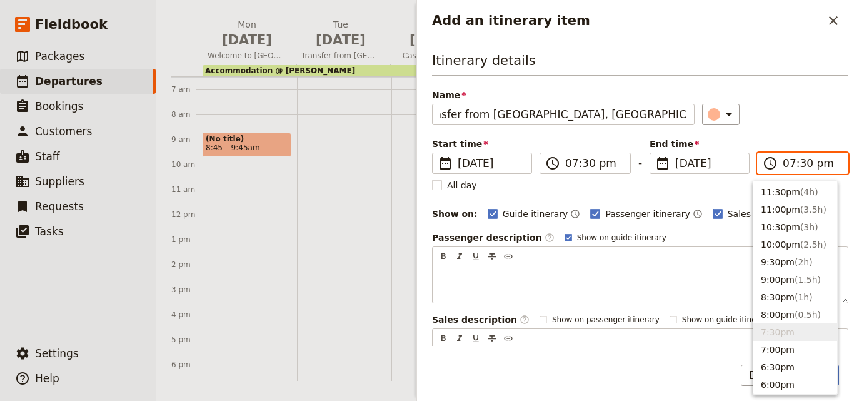
scroll to position [0, 0]
click at [808, 328] on li "7:30pm" at bounding box center [795, 331] width 84 height 17
click at [801, 351] on button "7:00pm" at bounding box center [795, 349] width 84 height 17
type input "07:00 pm"
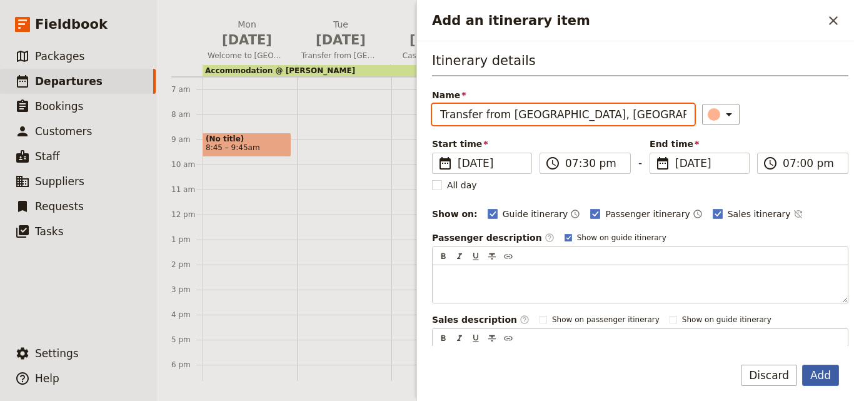
type input "07:00 pm"
click at [829, 377] on button "Add" at bounding box center [820, 374] width 37 height 21
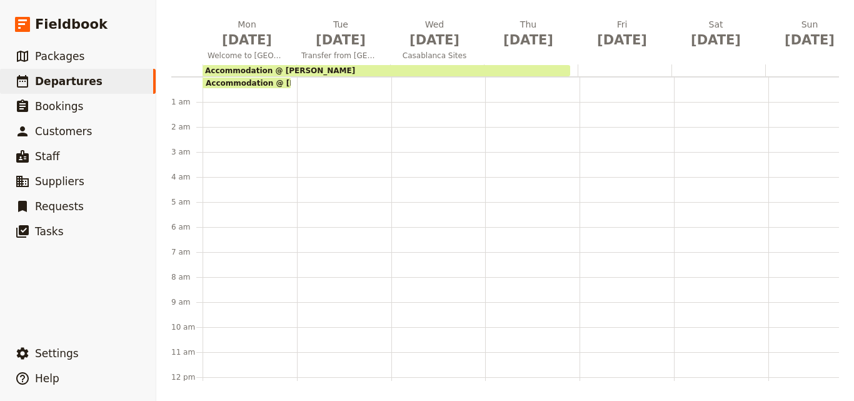
scroll to position [306, 0]
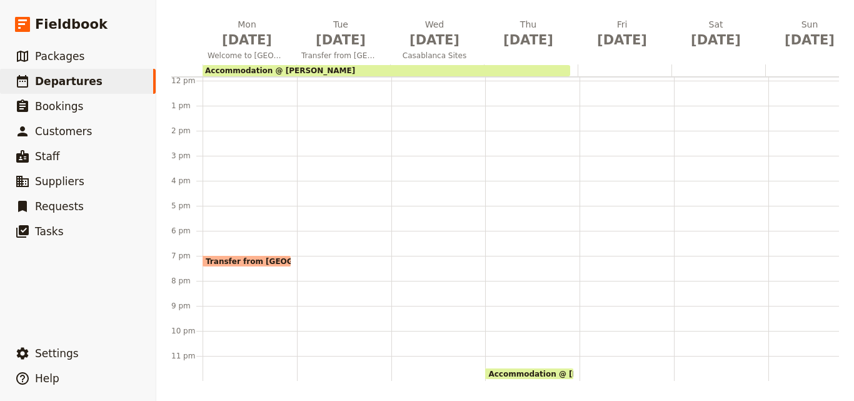
click at [274, 257] on span "Transfer from Menara International Airport, Marrakech." at bounding box center [330, 261] width 249 height 8
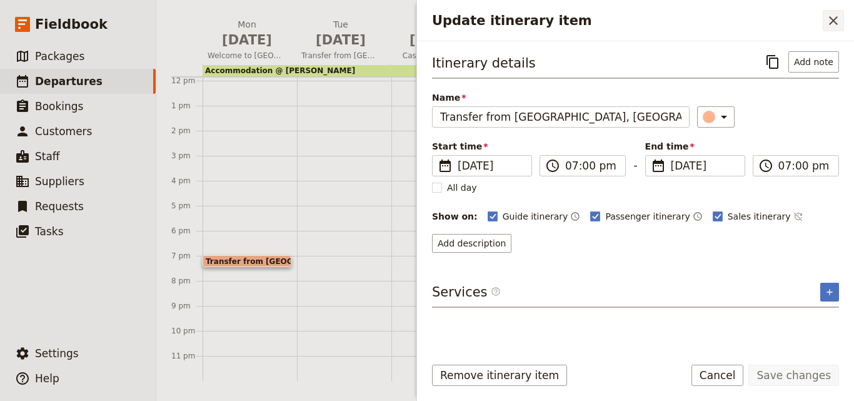
click at [836, 19] on icon "Close drawer" at bounding box center [833, 20] width 15 height 15
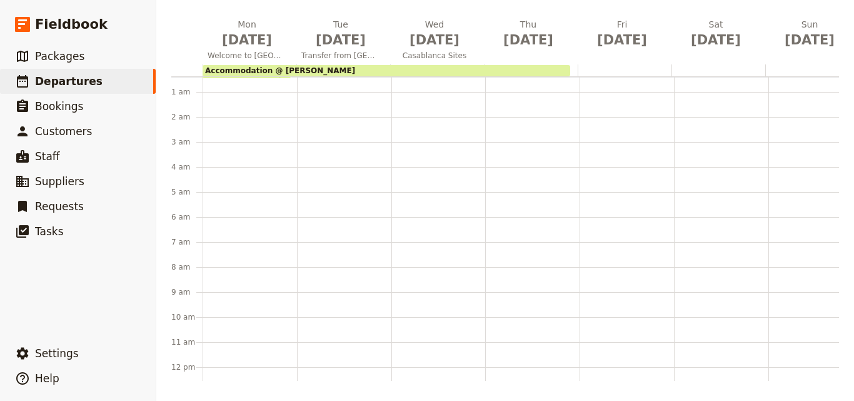
scroll to position [0, 0]
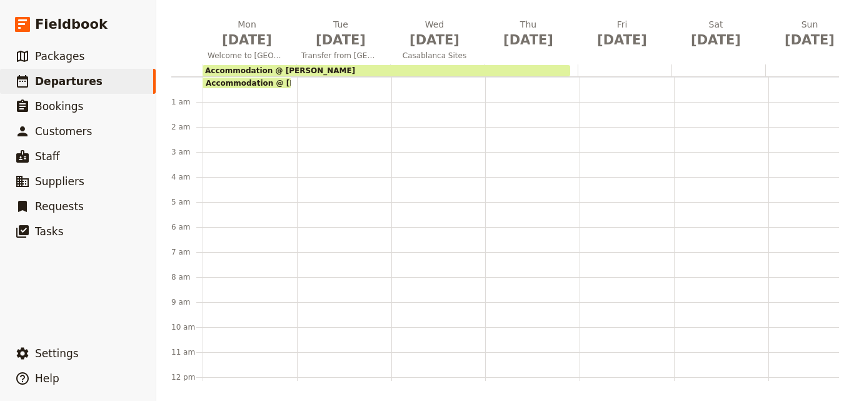
click at [245, 82] on span "Accommodation @ Kenzi Basma" at bounding box center [284, 83] width 156 height 8
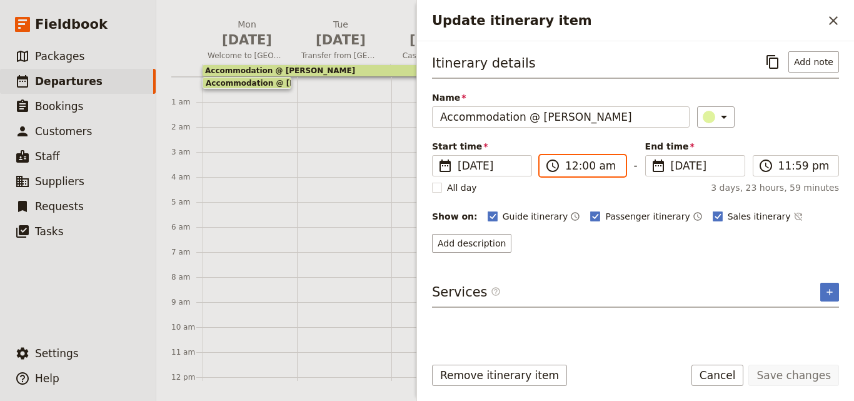
click at [574, 171] on input "12:00 am" at bounding box center [591, 165] width 52 height 15
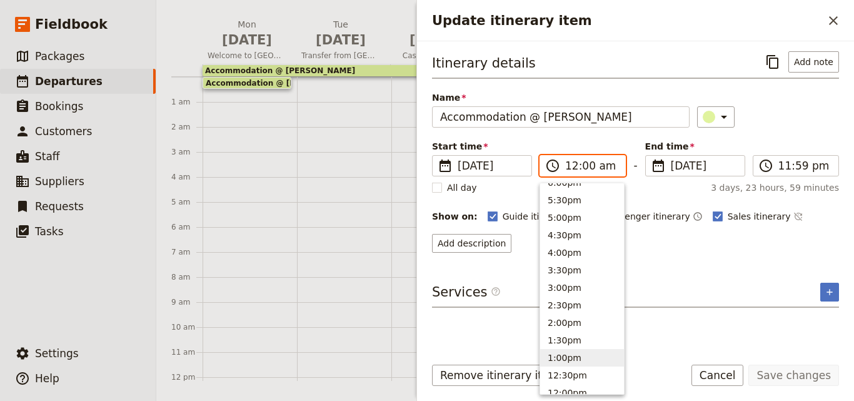
scroll to position [197, 0]
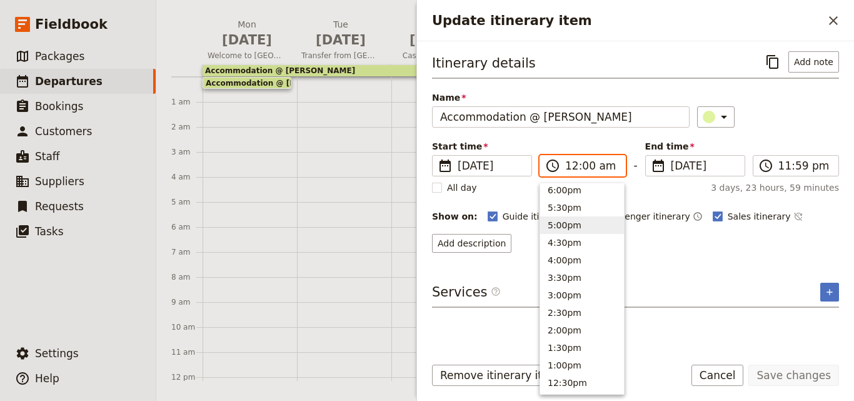
click at [585, 229] on button "5:00pm" at bounding box center [582, 224] width 84 height 17
type input "05:00 pm"
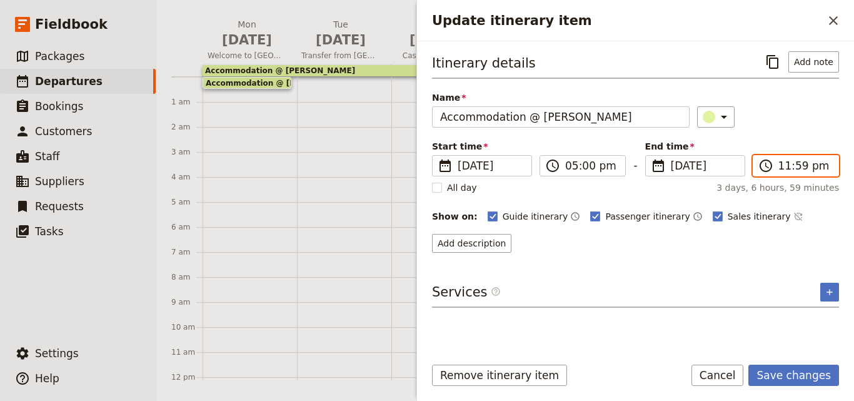
click at [779, 166] on input "11:59 pm" at bounding box center [804, 165] width 52 height 15
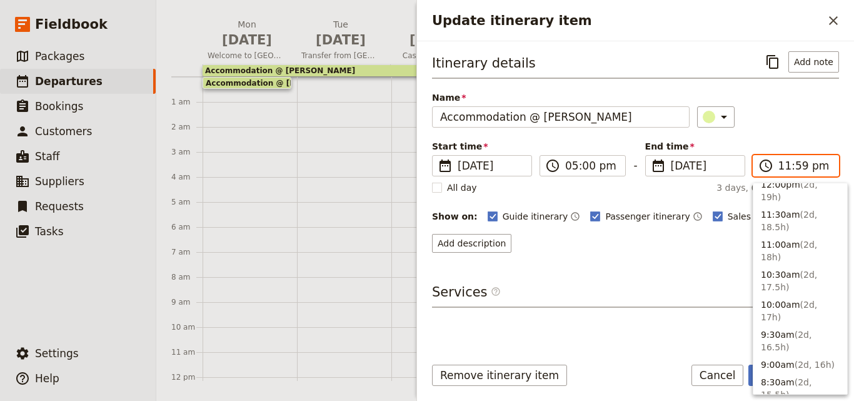
scroll to position [375, 0]
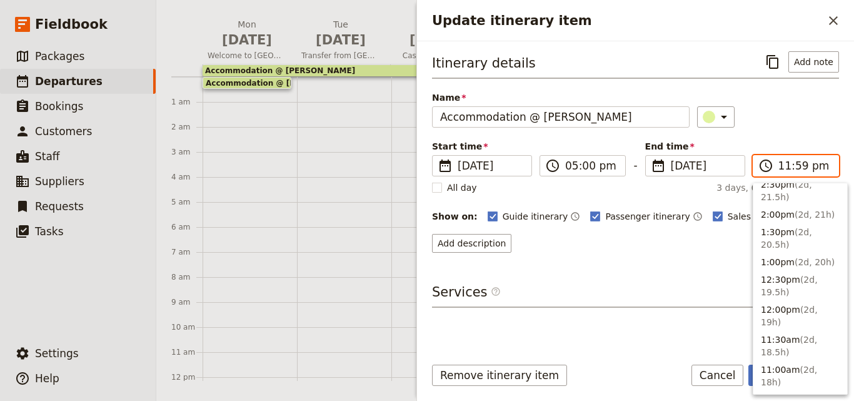
type input "09:00 am"
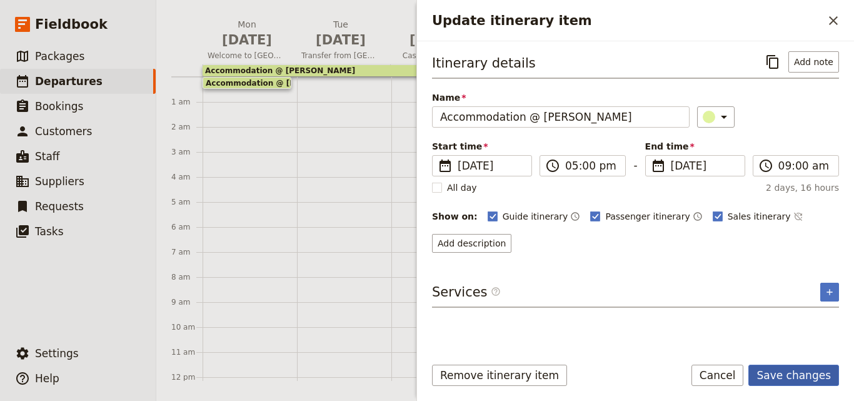
click at [802, 371] on button "Save changes" at bounding box center [793, 374] width 91 height 21
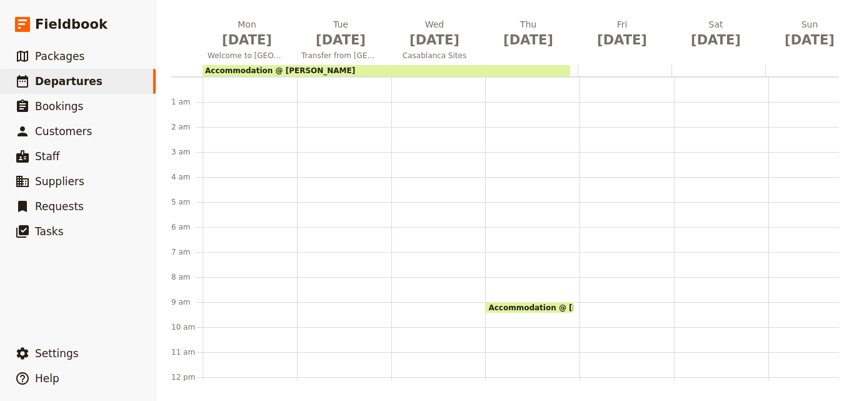
click at [469, 68] on div "Accommodation @ Kenzi Basma" at bounding box center [385, 70] width 367 height 11
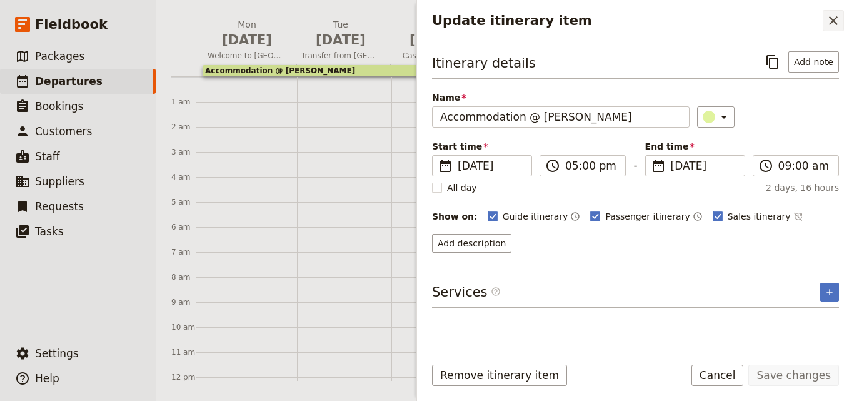
click at [839, 17] on icon "Close drawer" at bounding box center [833, 20] width 15 height 15
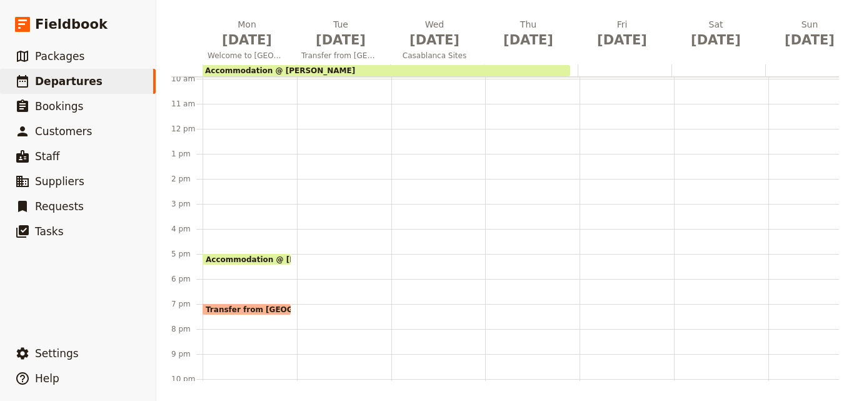
scroll to position [306, 0]
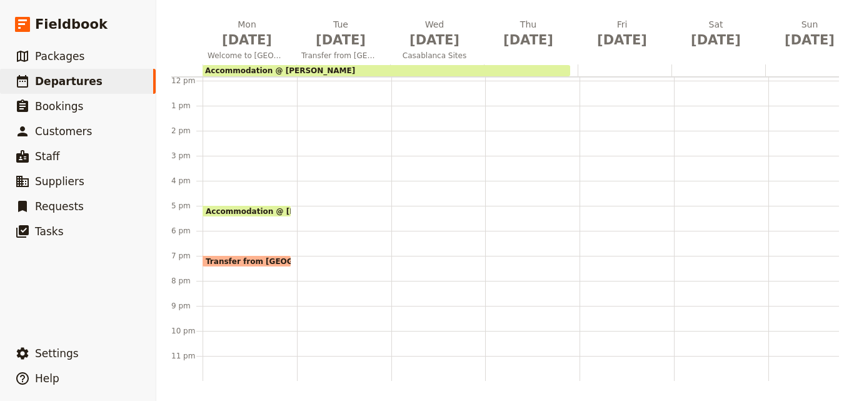
drag, startPoint x: 312, startPoint y: 180, endPoint x: 329, endPoint y: 82, distance: 99.6
click at [329, 82] on div at bounding box center [344, 81] width 94 height 600
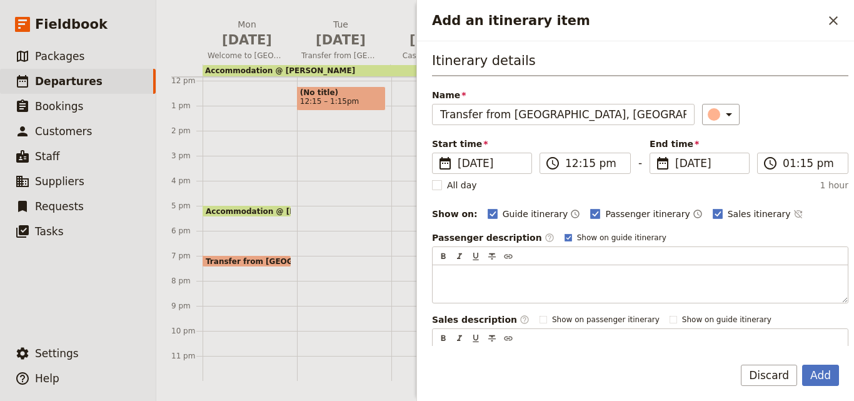
scroll to position [0, 21]
type input "Transfer from Menara International Airport, Marrakech."
click at [595, 162] on input "12:15 pm" at bounding box center [593, 163] width 57 height 15
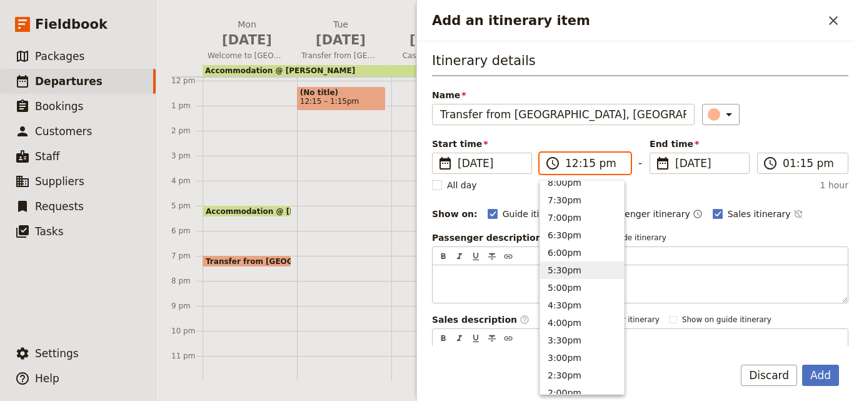
scroll to position [319, 0]
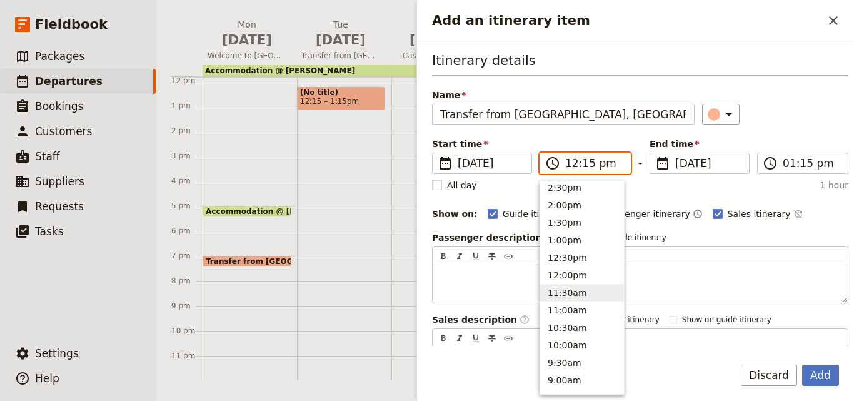
click at [571, 287] on button "11:30am" at bounding box center [582, 292] width 84 height 17
type input "11:30 am"
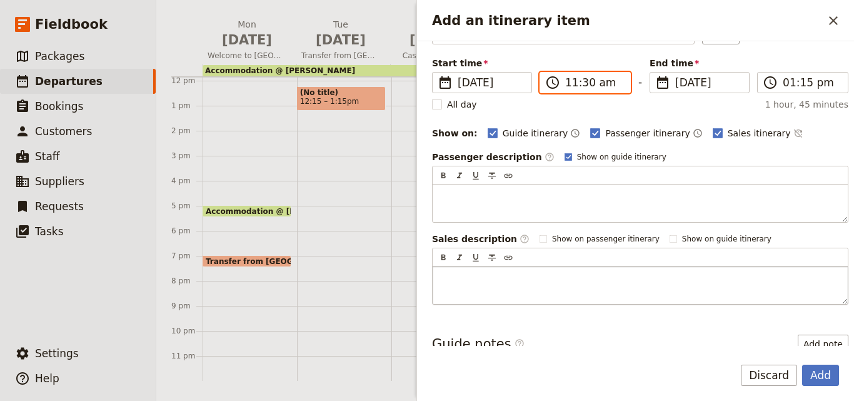
scroll to position [149, 0]
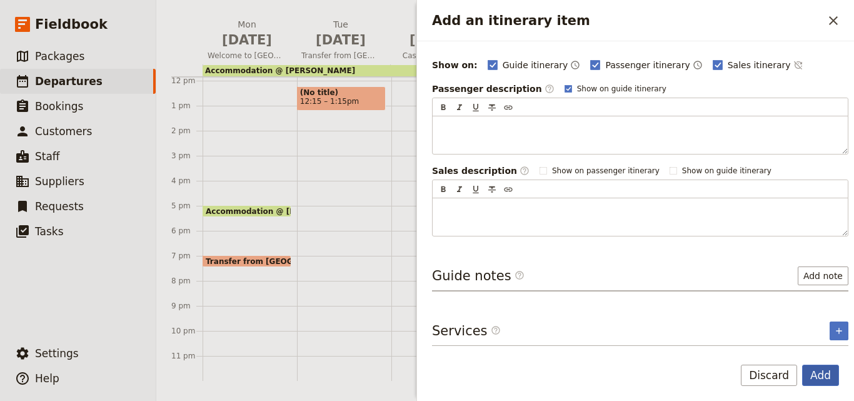
click at [821, 374] on button "Add" at bounding box center [820, 374] width 37 height 21
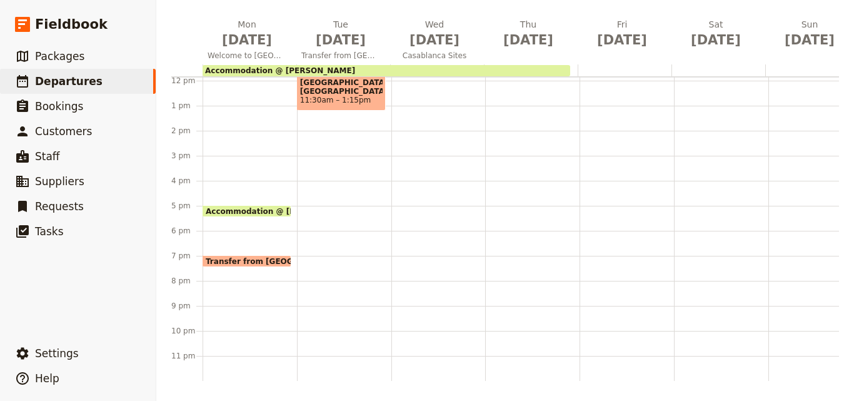
scroll to position [181, 0]
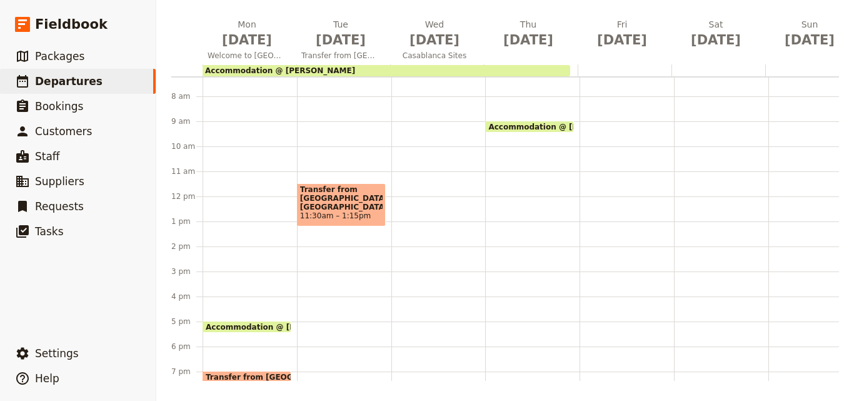
drag, startPoint x: 405, startPoint y: 152, endPoint x: 407, endPoint y: 85, distance: 67.5
click at [407, 85] on div at bounding box center [438, 196] width 94 height 600
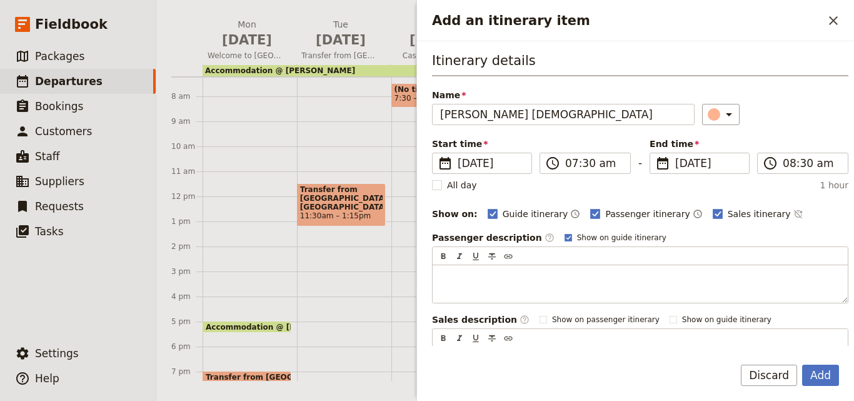
type input "Mohammed V Mosque"
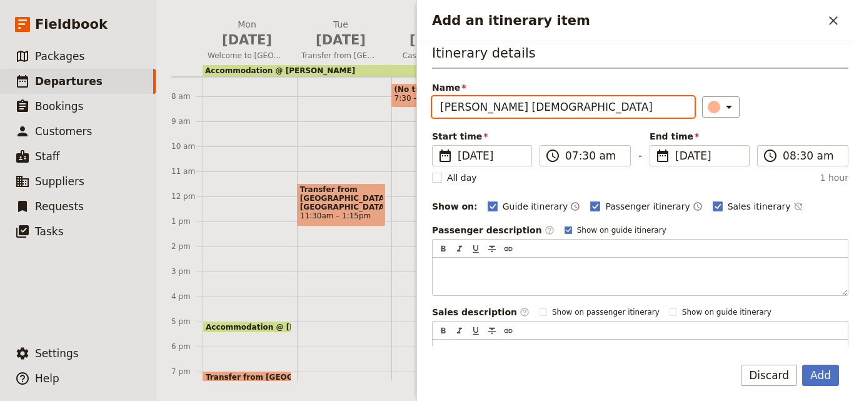
scroll to position [0, 0]
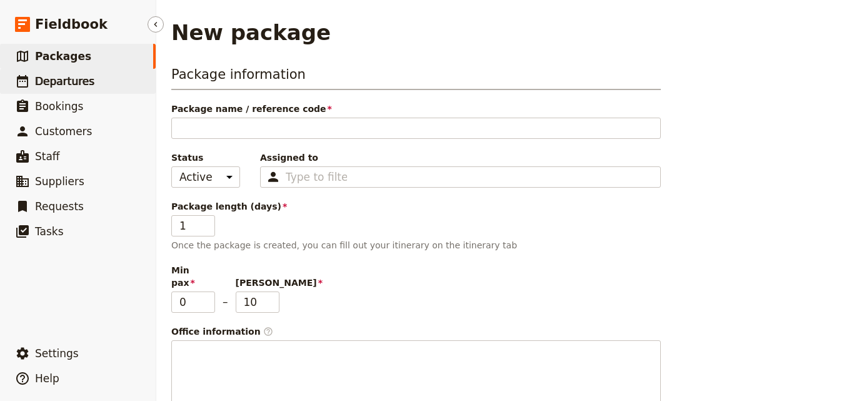
click at [100, 91] on link "​ Departures" at bounding box center [78, 81] width 156 height 25
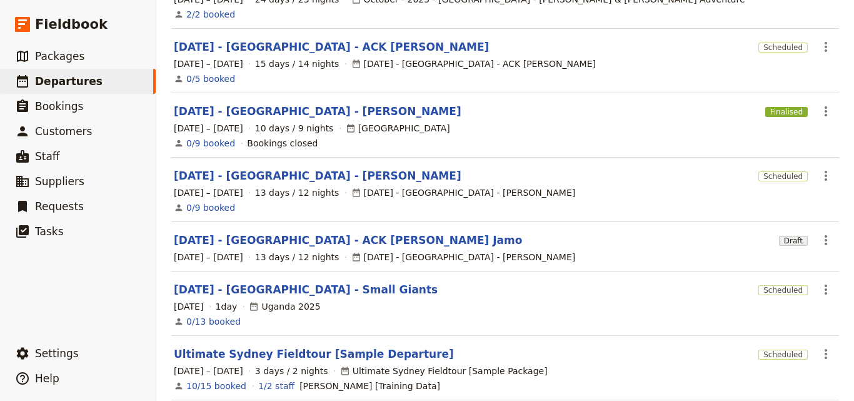
scroll to position [392, 0]
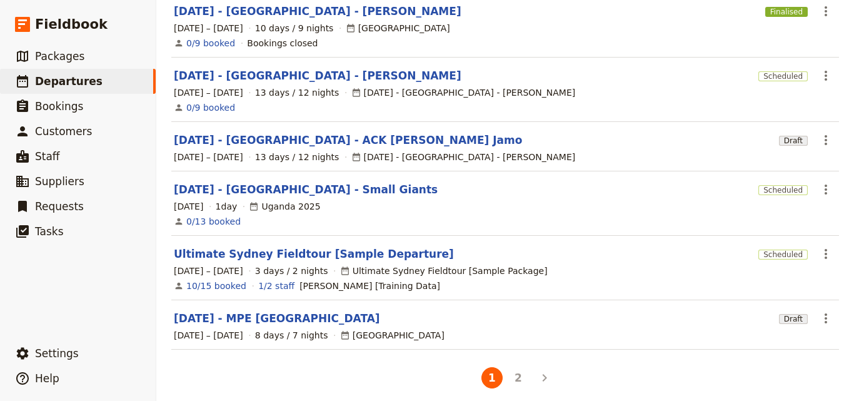
click at [516, 381] on main "Departures Create a Departure Assigned to Active Date range This week Next week…" at bounding box center [504, 9] width 697 height 803
click at [517, 374] on button "2" at bounding box center [517, 377] width 21 height 21
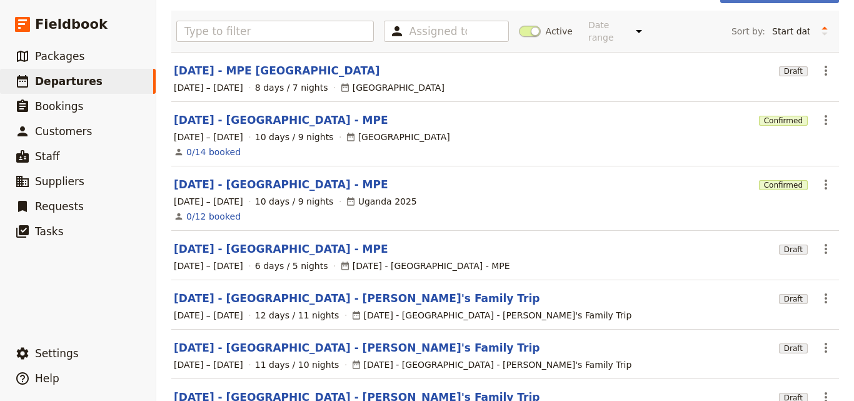
scroll to position [0, 0]
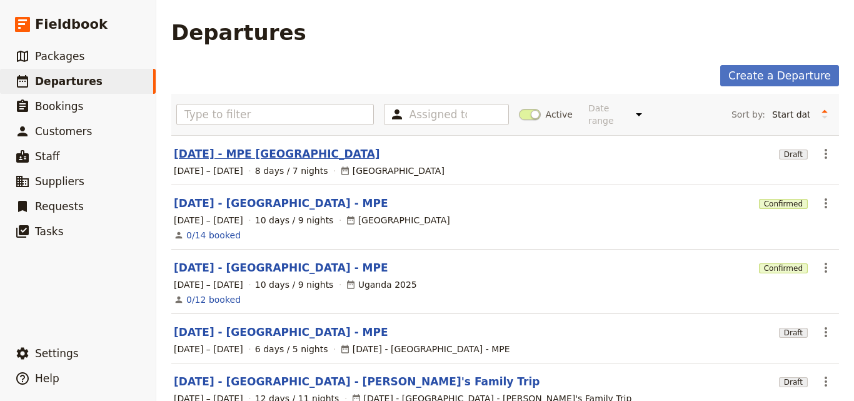
click at [243, 146] on link "Nov 2025 - MPE Morocco" at bounding box center [277, 153] width 206 height 15
